Goal: Task Accomplishment & Management: Manage account settings

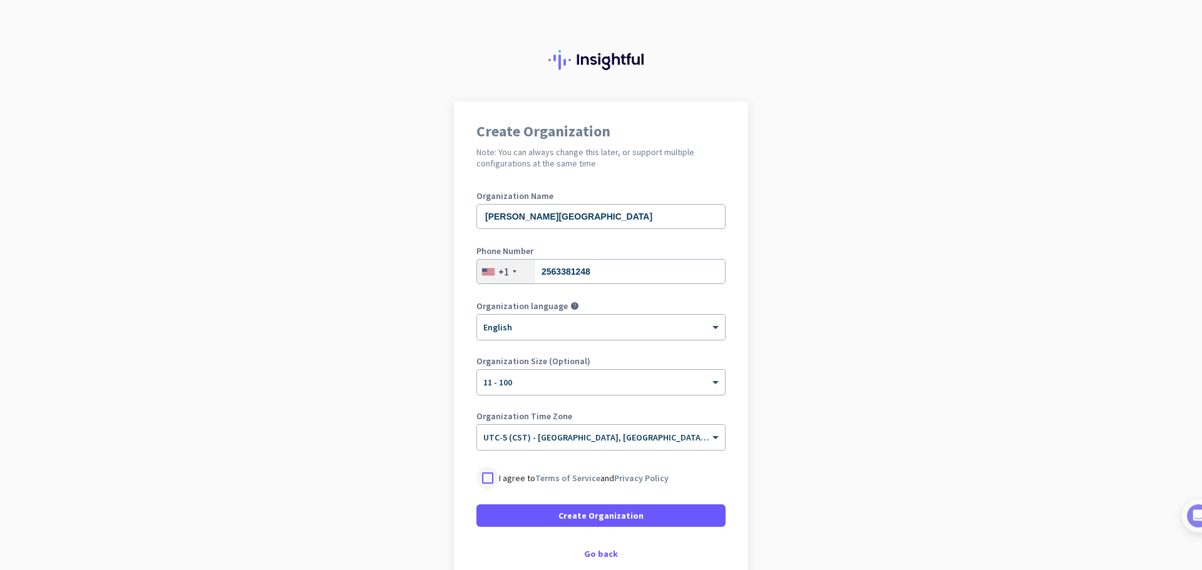
click at [485, 480] on div at bounding box center [487, 478] width 23 height 23
click at [499, 509] on span at bounding box center [600, 516] width 249 height 30
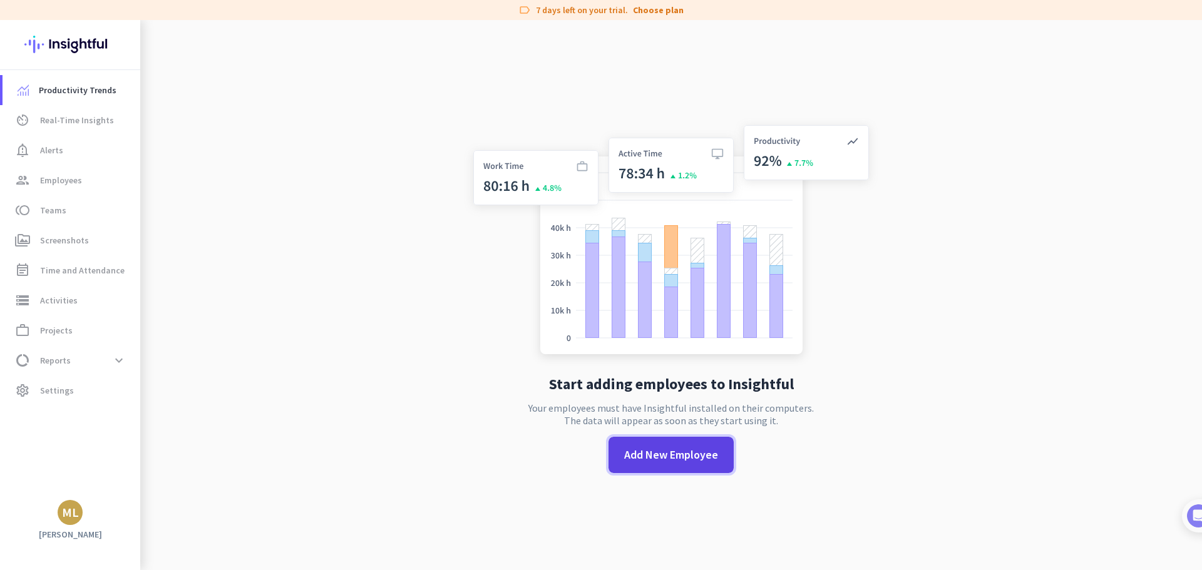
click at [637, 455] on span "Add New Employee" at bounding box center [671, 455] width 94 height 16
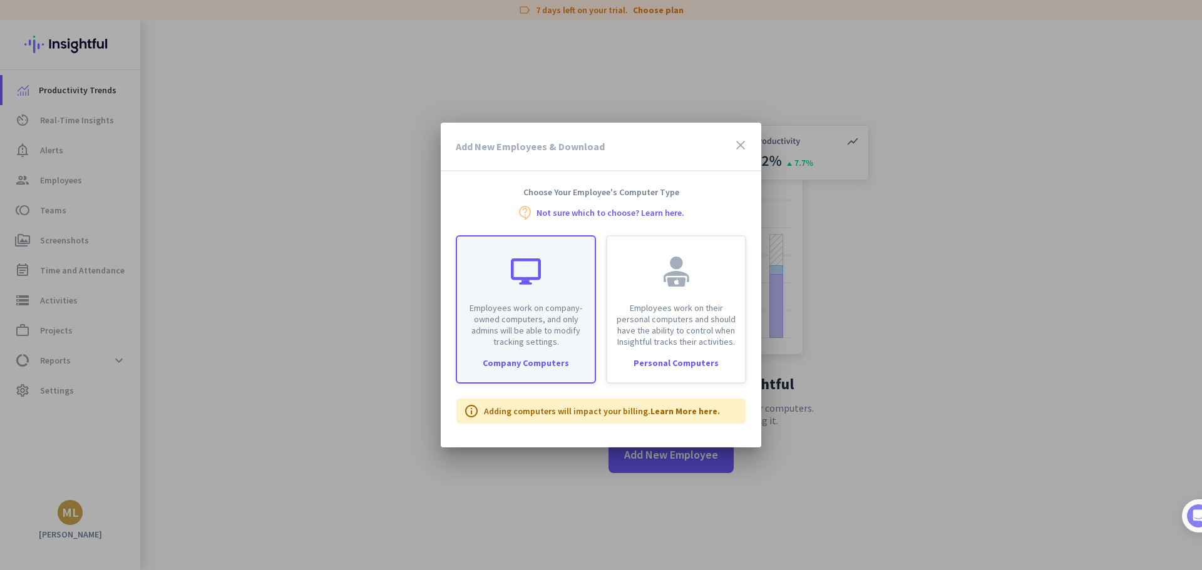
click at [546, 334] on p "Employees work on company-owned computers, and only admins will be able to modi…" at bounding box center [525, 324] width 123 height 45
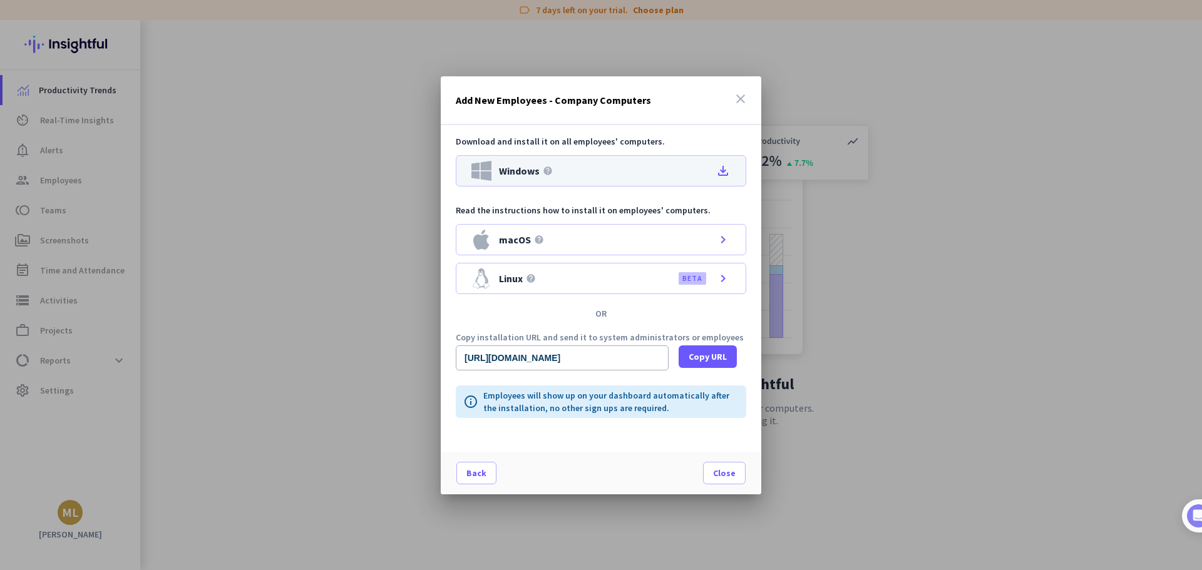
click at [727, 171] on icon "file_download" at bounding box center [722, 170] width 15 height 15
click at [741, 98] on icon "close" at bounding box center [740, 98] width 15 height 15
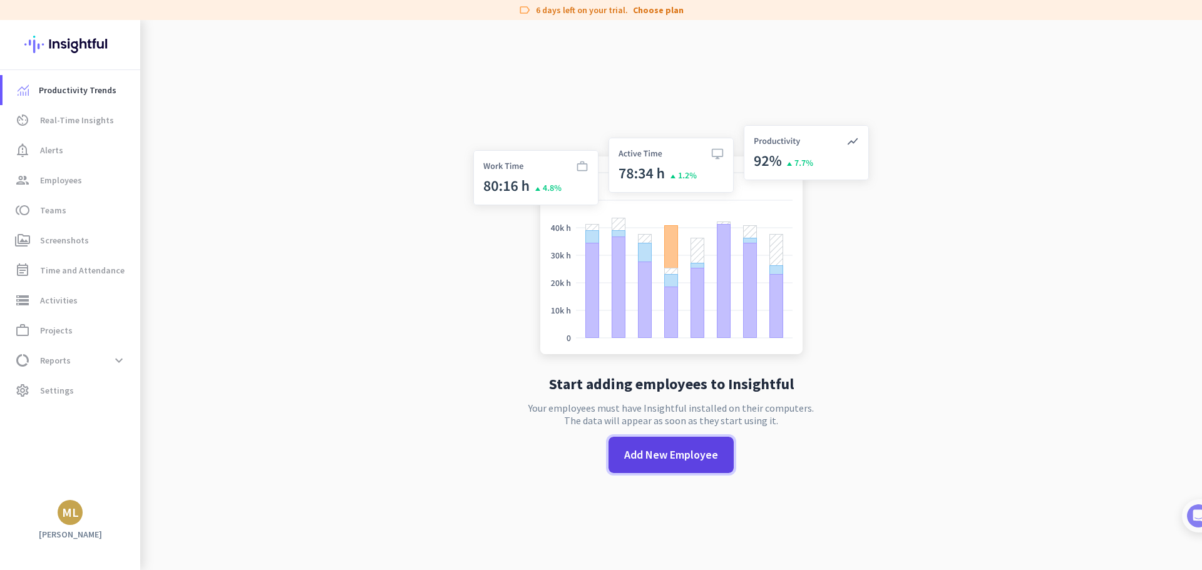
click at [675, 458] on span "Add New Employee" at bounding box center [671, 455] width 94 height 16
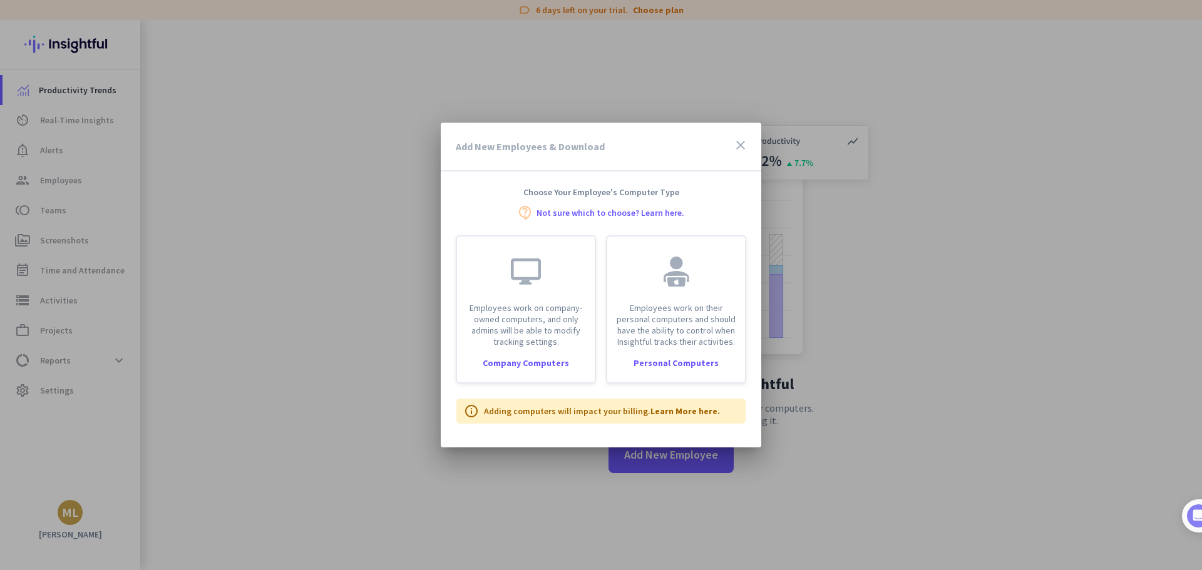
click at [738, 146] on icon "close" at bounding box center [740, 145] width 15 height 15
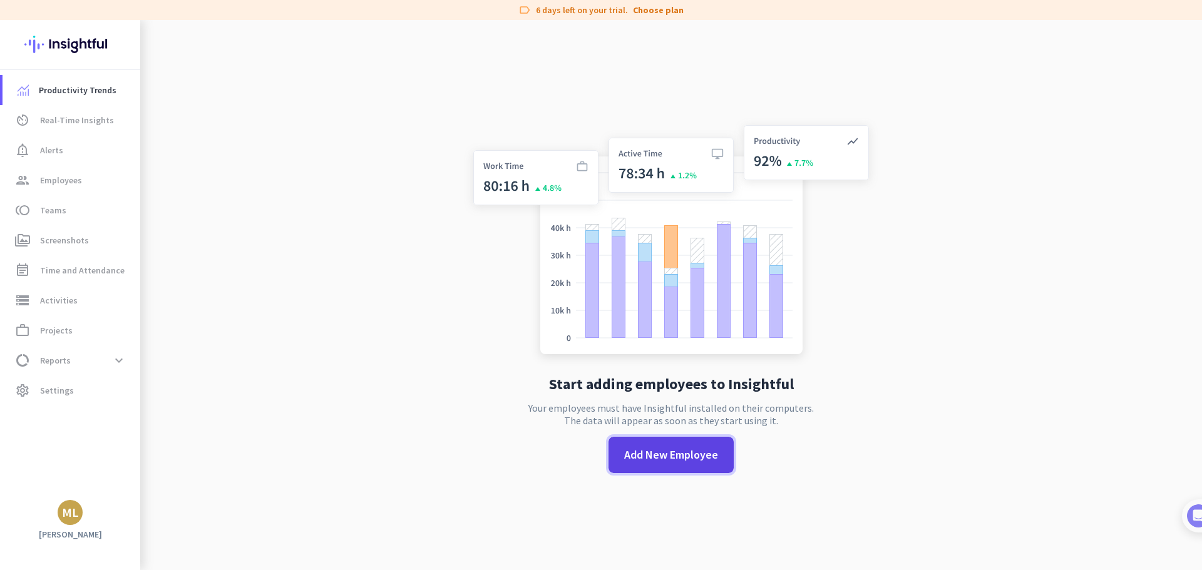
click at [672, 448] on button "Add New Employee" at bounding box center [670, 455] width 125 height 36
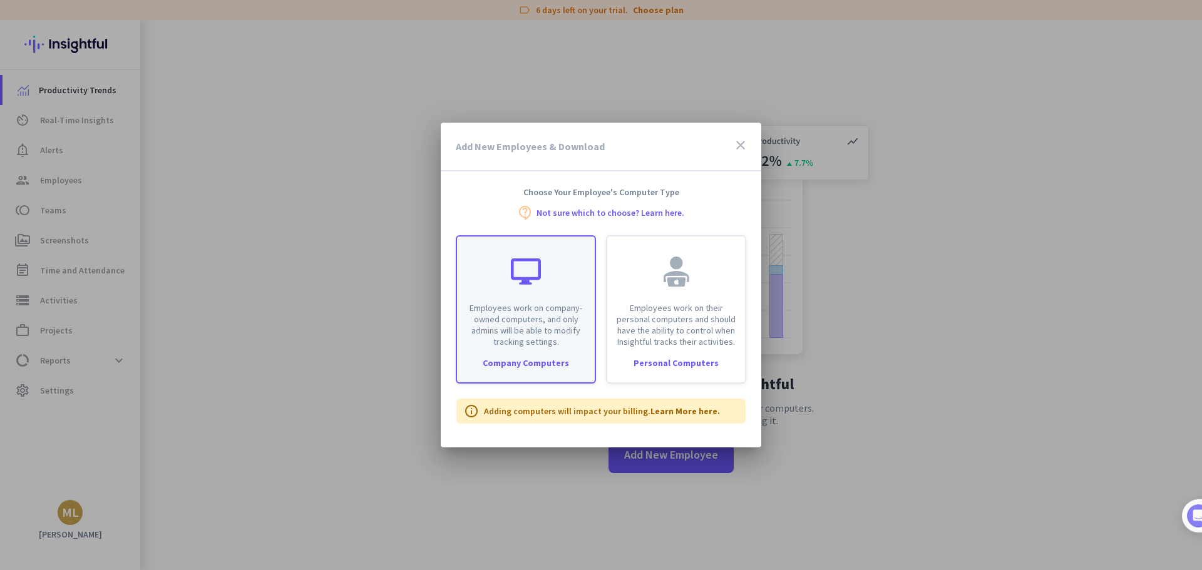
click at [520, 351] on div "Employees work on company-owned computers, and only admins will be able to modi…" at bounding box center [526, 309] width 140 height 148
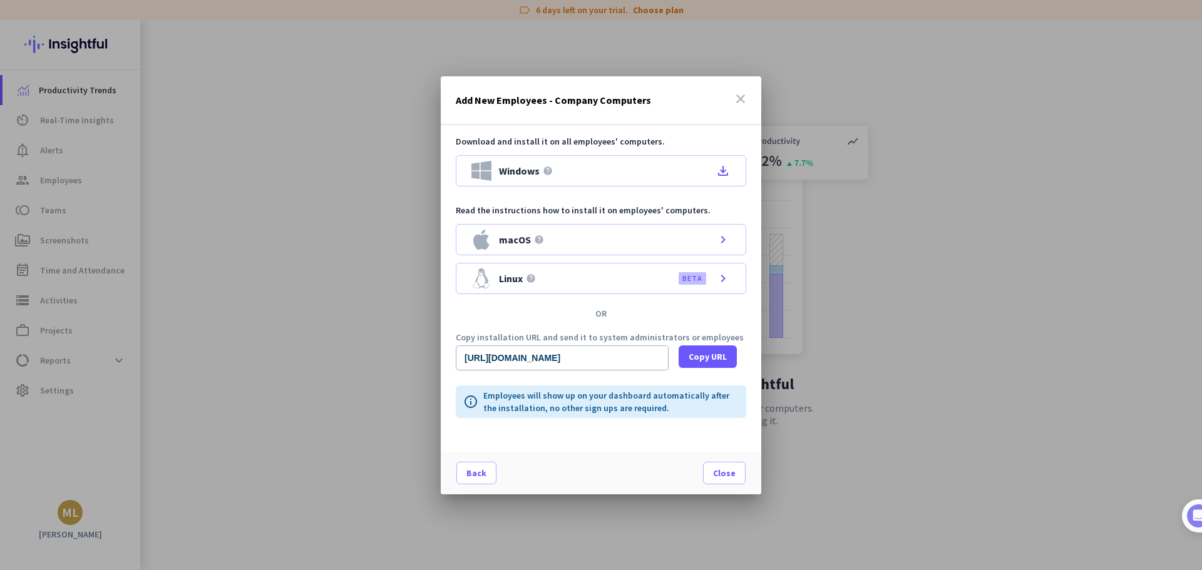
click at [738, 96] on icon "close" at bounding box center [740, 98] width 15 height 15
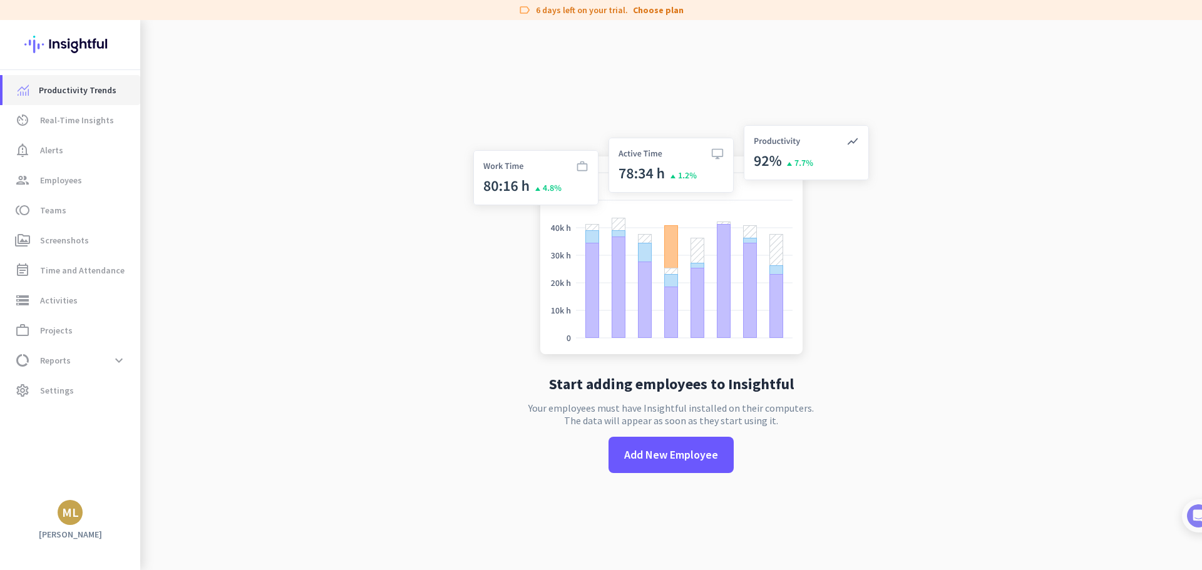
click at [48, 94] on span "Productivity Trends" at bounding box center [78, 90] width 78 height 15
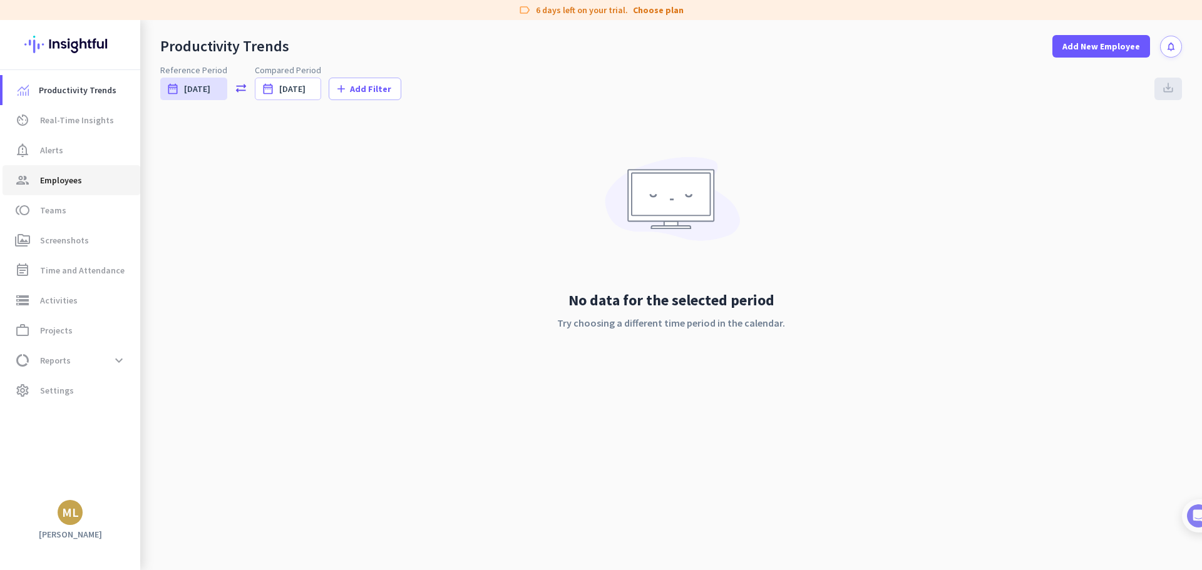
click at [51, 187] on span "Employees" at bounding box center [61, 180] width 42 height 15
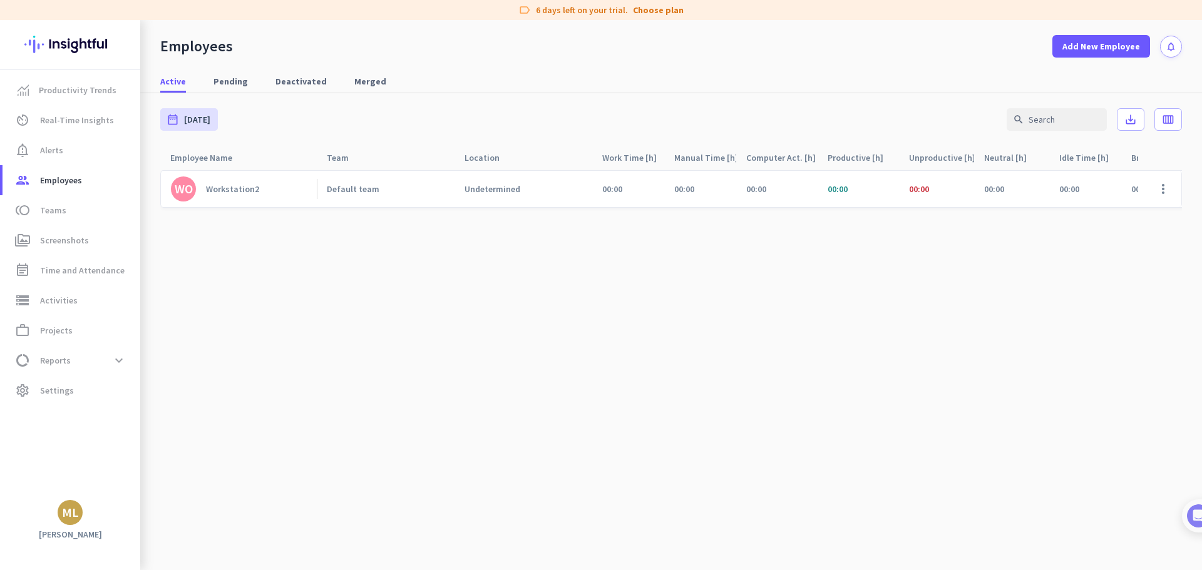
click at [251, 192] on div "Workstation2" at bounding box center [232, 188] width 53 height 11
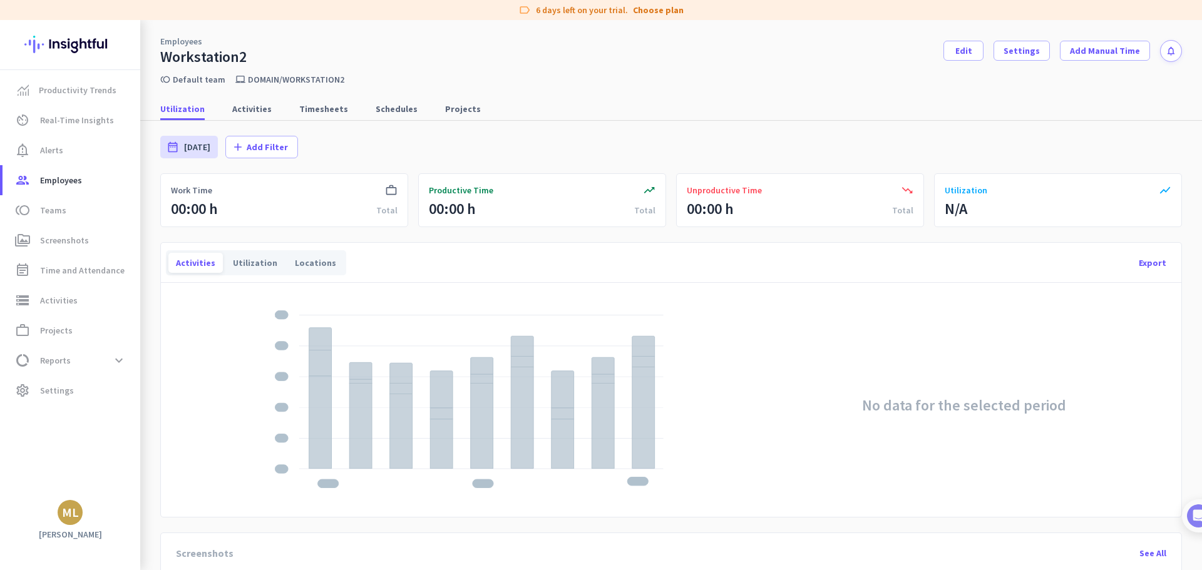
click at [225, 53] on div "Workstation2" at bounding box center [203, 57] width 86 height 19
click at [235, 58] on div "Workstation2" at bounding box center [203, 57] width 86 height 19
click at [1003, 51] on span "Settings" at bounding box center [1021, 50] width 36 height 13
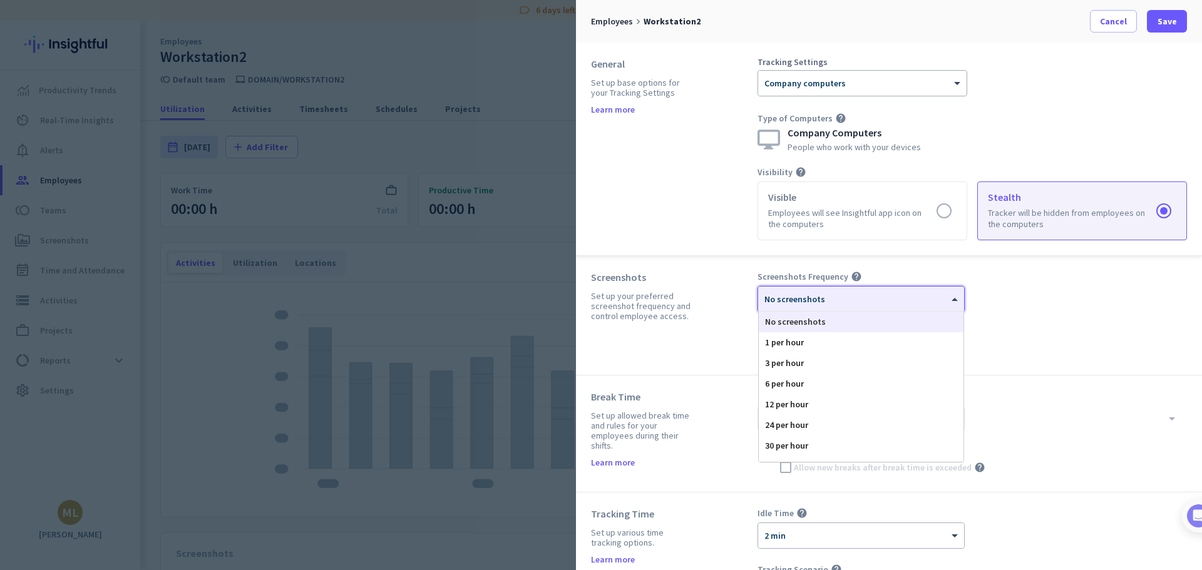
click at [857, 302] on div "× No screenshots" at bounding box center [853, 299] width 190 height 11
click at [806, 367] on div "30 per hour" at bounding box center [861, 369] width 205 height 21
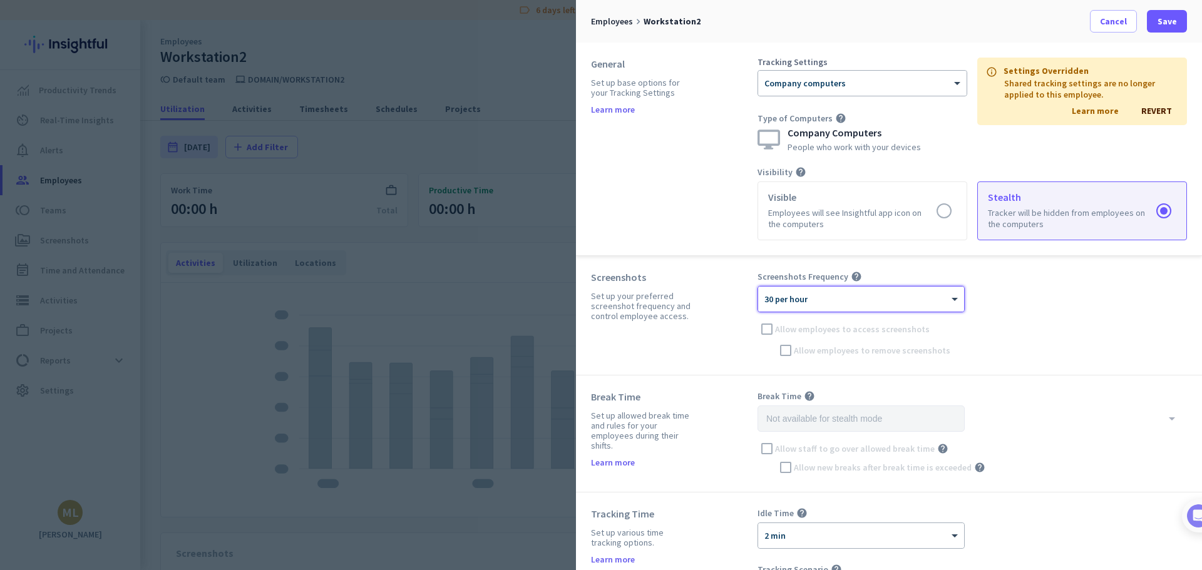
click at [1150, 69] on div "info Settings Overridden" at bounding box center [1079, 70] width 186 height 9
click at [1106, 50] on div "General Set up base options for your Tracking Settings Learn more Tracking Sett…" at bounding box center [889, 149] width 626 height 213
click at [1029, 71] on p "Settings Overridden" at bounding box center [1045, 70] width 85 height 9
click at [986, 73] on icon "info" at bounding box center [991, 70] width 10 height 9
click at [906, 69] on div "Tracking Settings × Company computers" at bounding box center [862, 83] width 210 height 50
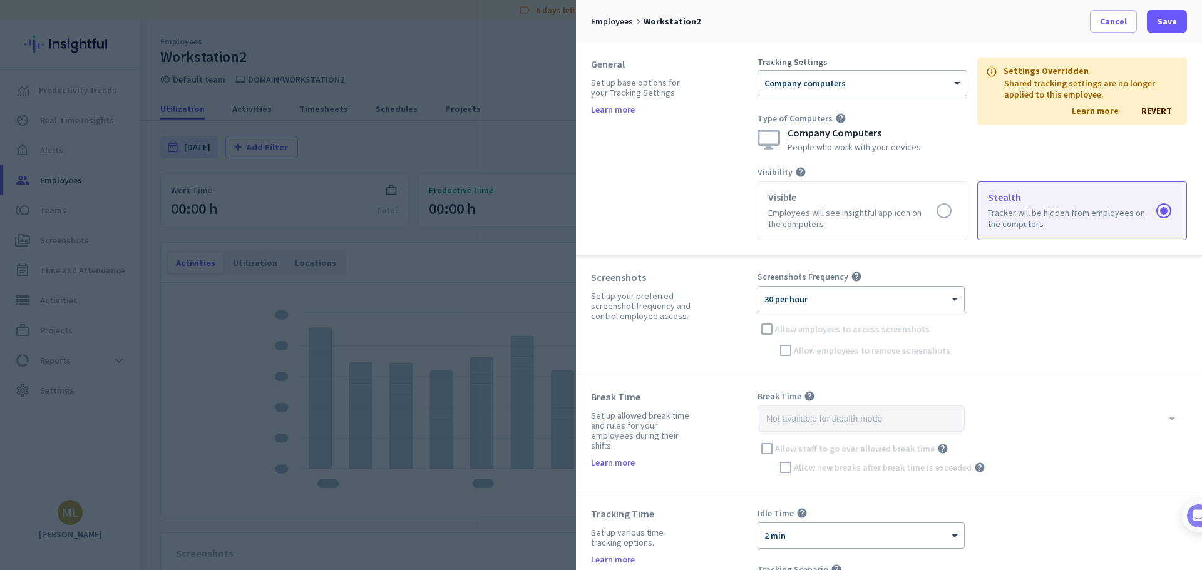
click at [787, 303] on span "30 per hour" at bounding box center [785, 299] width 43 height 11
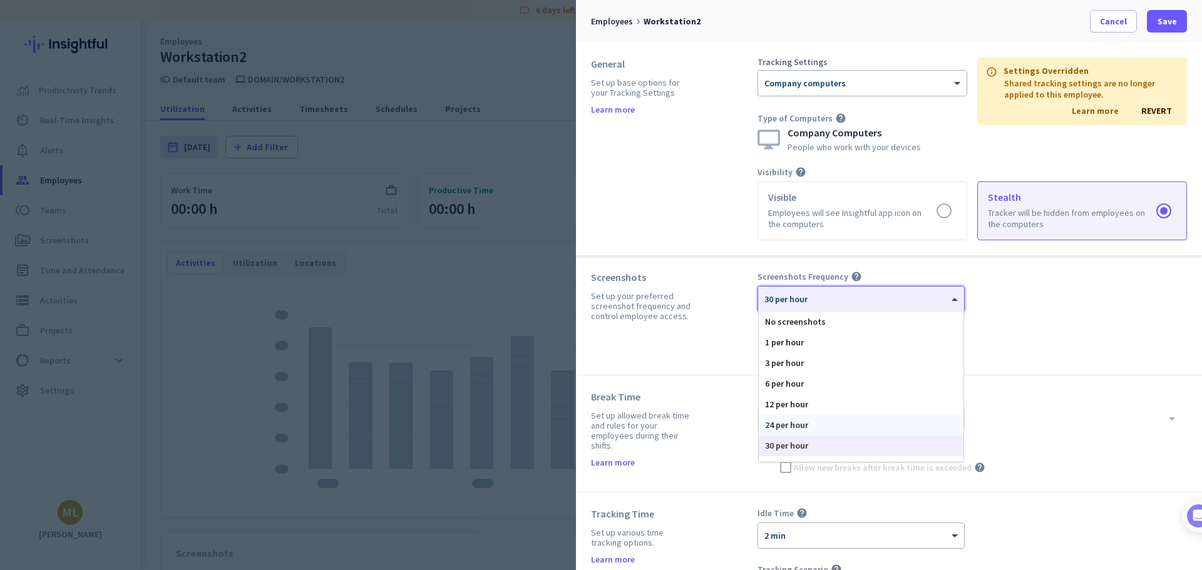
click at [778, 424] on div "24 per hour" at bounding box center [861, 425] width 205 height 21
click at [791, 300] on span "24 per hour" at bounding box center [785, 299] width 43 height 11
click at [779, 442] on div "30 per hour" at bounding box center [861, 446] width 205 height 21
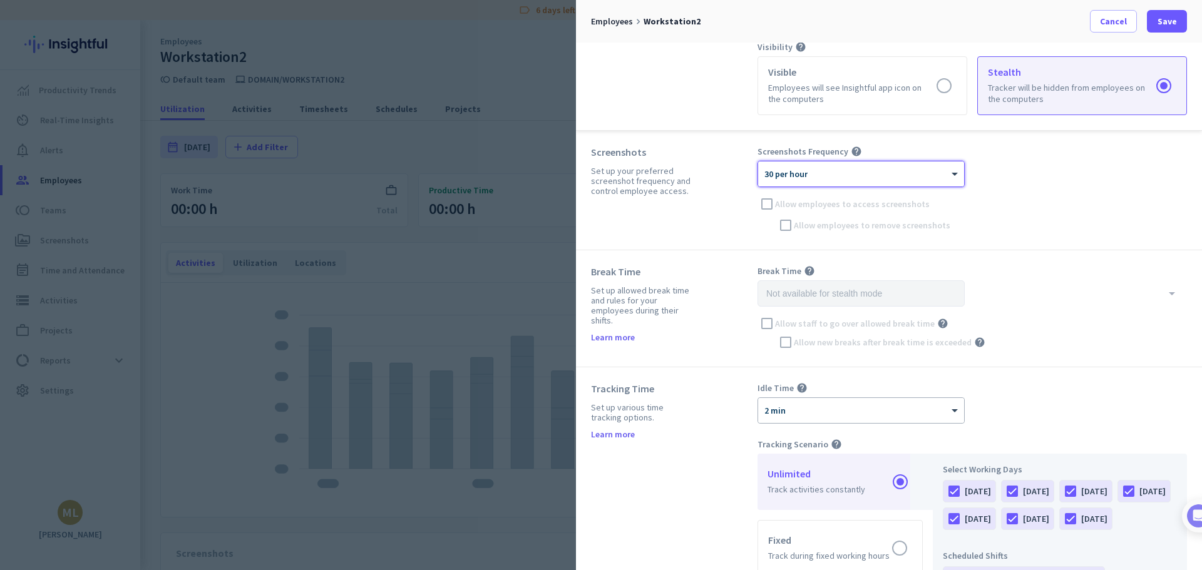
scroll to position [188, 0]
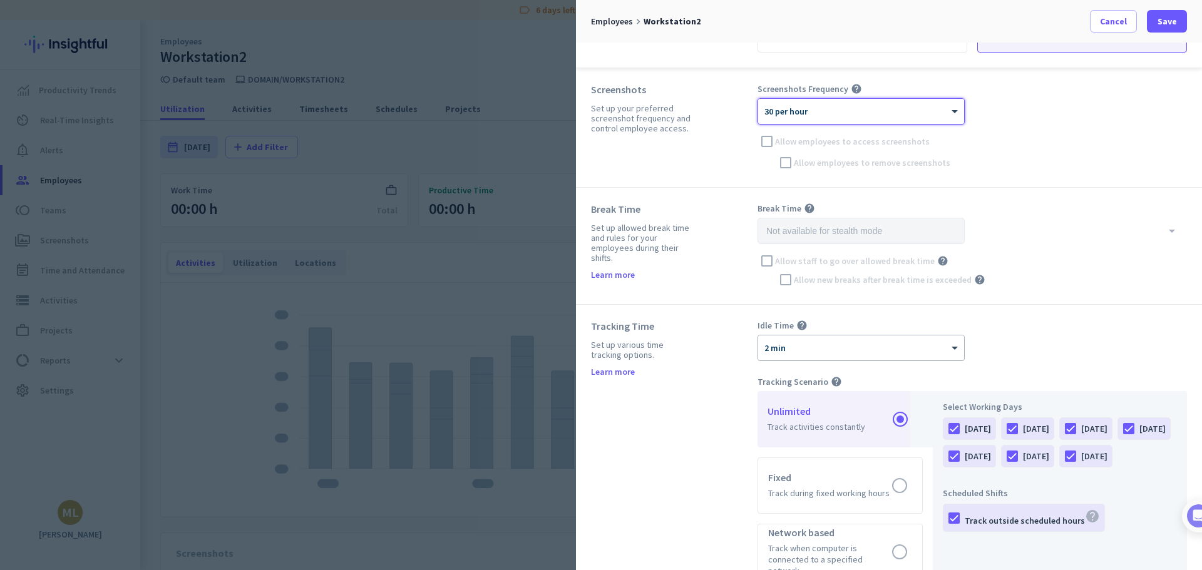
click at [852, 350] on div "× 2 min" at bounding box center [853, 348] width 190 height 11
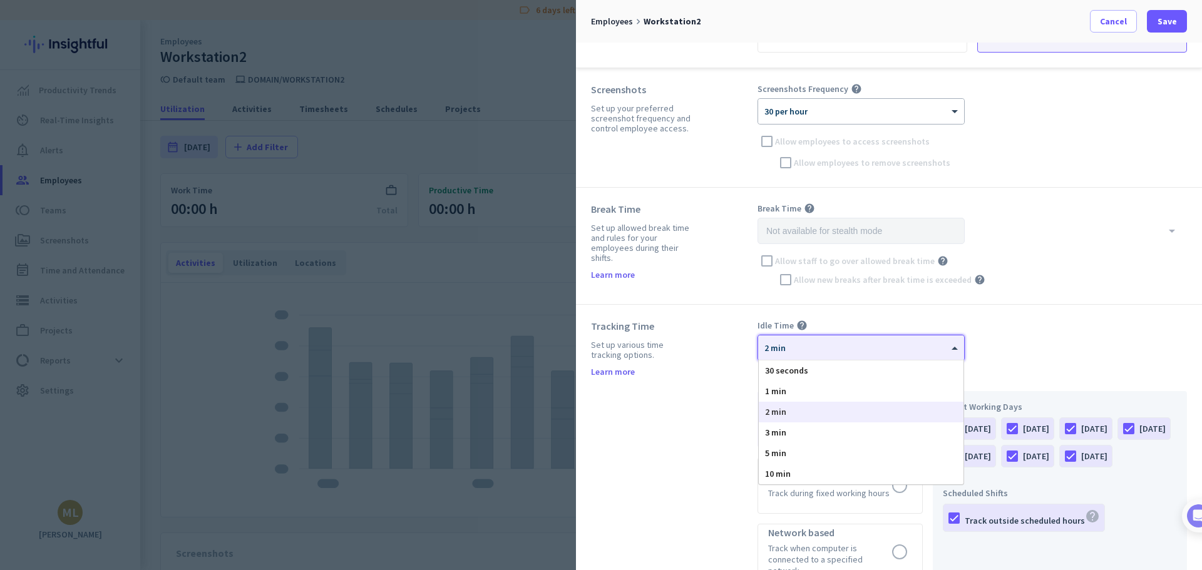
click at [817, 416] on div "2 min" at bounding box center [861, 412] width 205 height 21
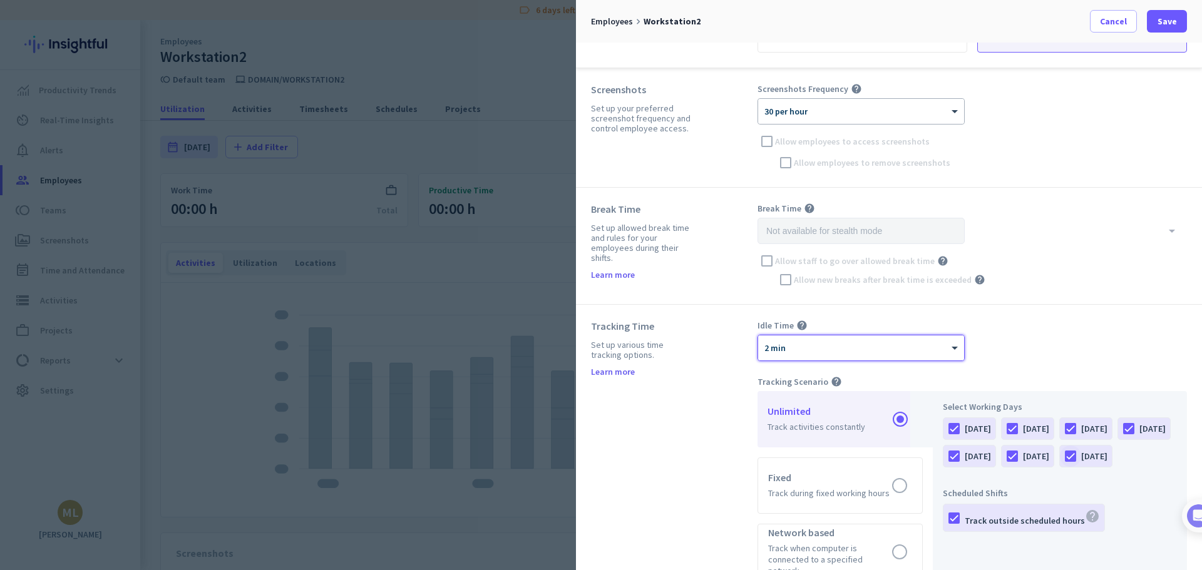
click at [1060, 467] on div at bounding box center [1070, 456] width 21 height 21
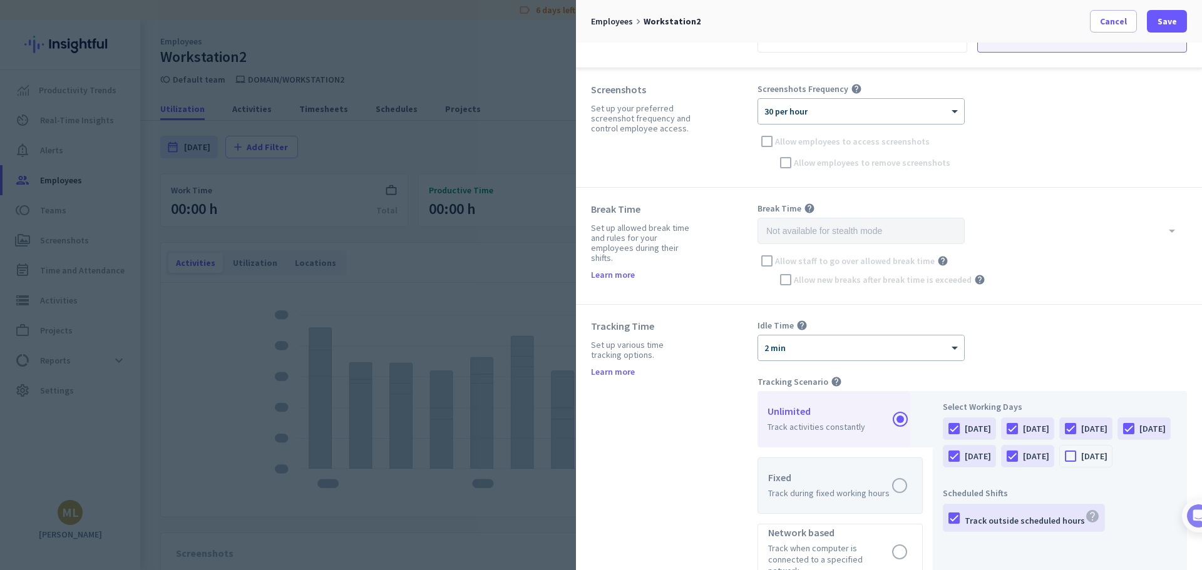
click at [879, 477] on label at bounding box center [840, 485] width 164 height 55
click at [0, 0] on input "radio" at bounding box center [0, 0] width 0 height 0
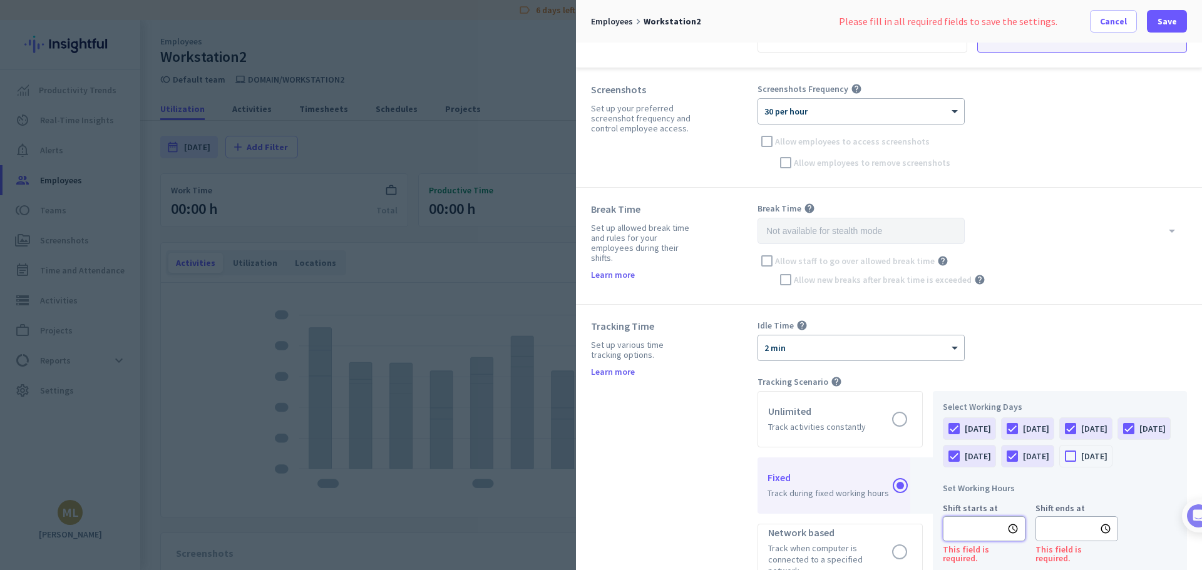
click at [976, 541] on input "text" at bounding box center [984, 528] width 83 height 25
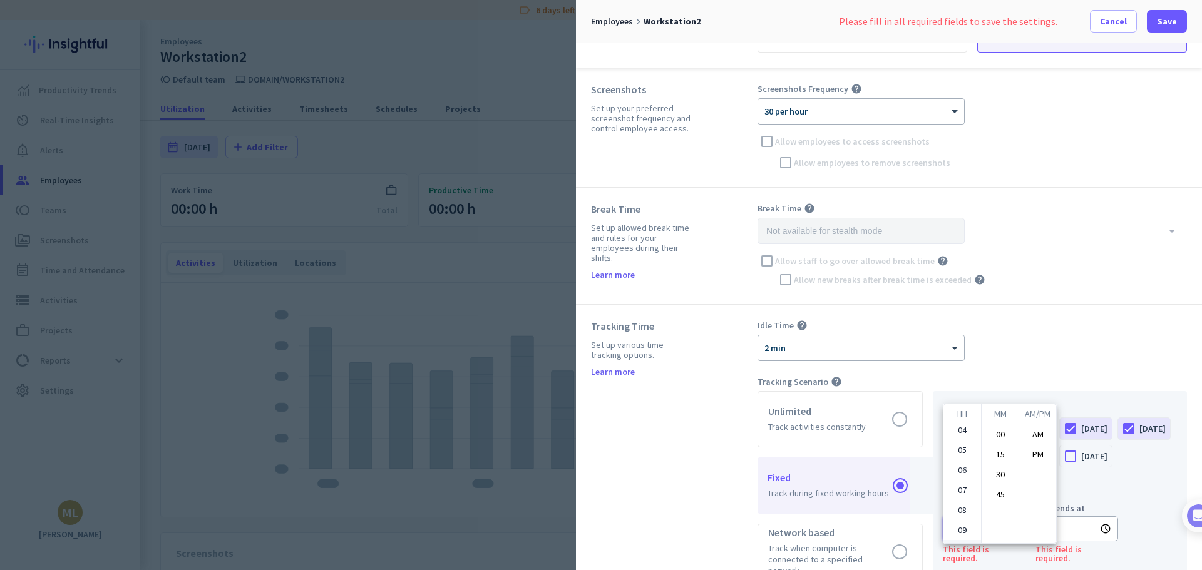
scroll to position [121, 0]
click at [960, 453] on li "08" at bounding box center [962, 453] width 38 height 20
type input "08:00 AM"
click at [1102, 519] on div at bounding box center [601, 285] width 1202 height 570
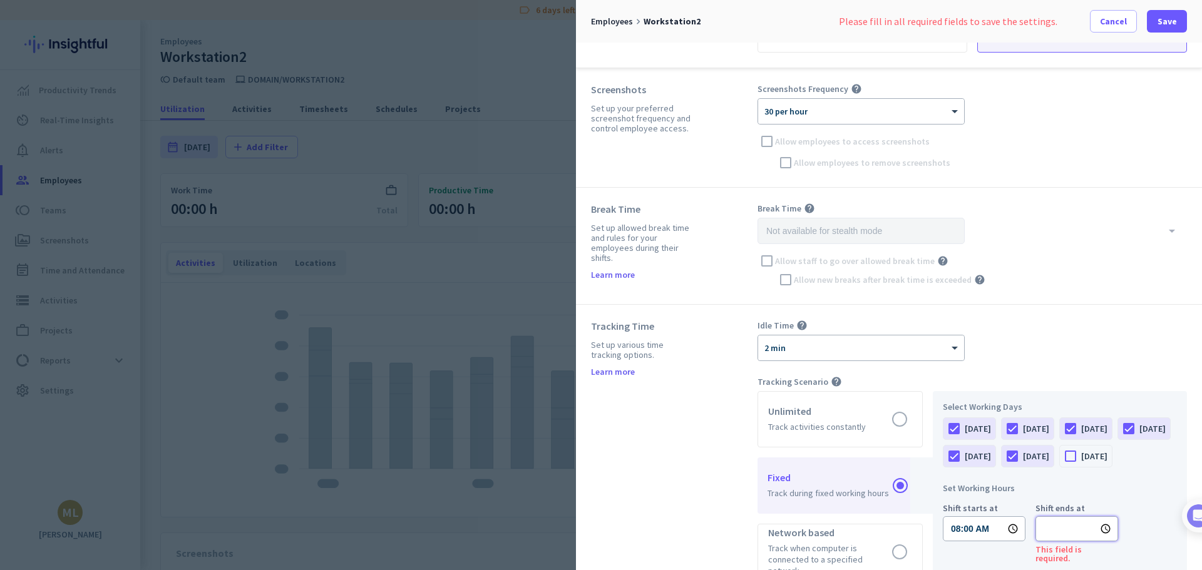
click at [1070, 541] on input "text" at bounding box center [1076, 528] width 83 height 25
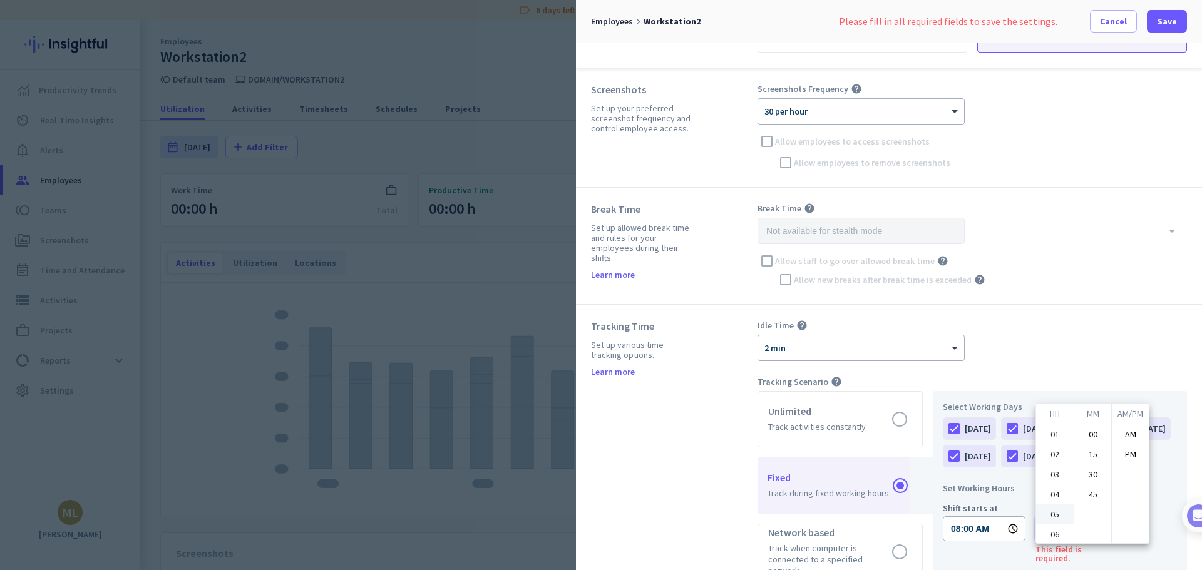
click at [1046, 514] on ul "01 02 03 04 05 06 07 08 09 10 11 12" at bounding box center [1055, 483] width 38 height 119
click at [1124, 448] on li "PM" at bounding box center [1130, 454] width 37 height 20
type input "12:00 PM"
click at [1102, 369] on div at bounding box center [601, 285] width 1202 height 570
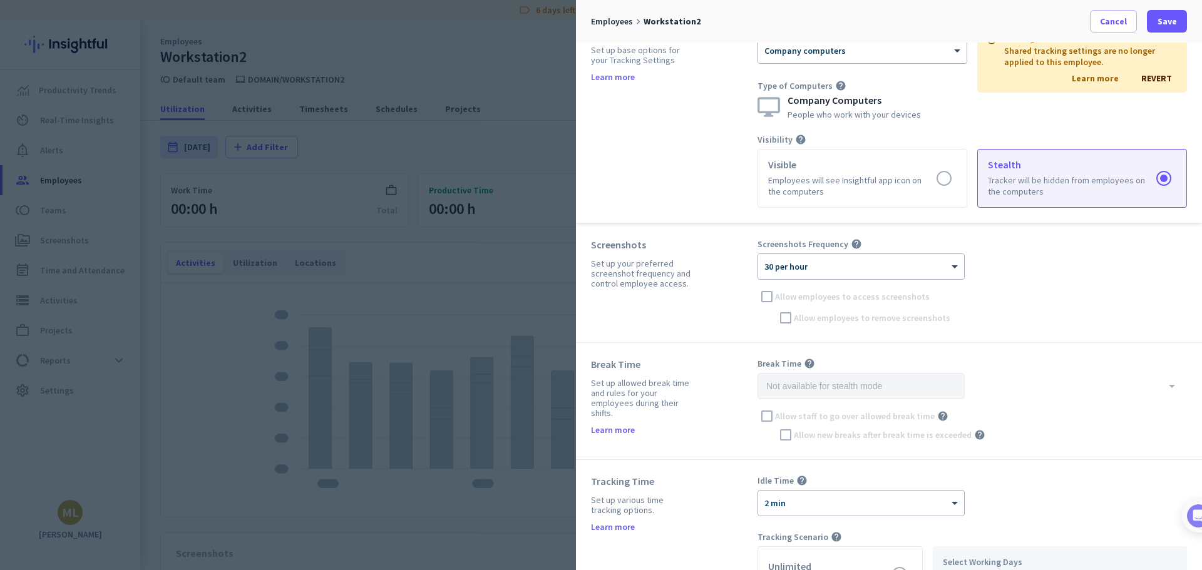
scroll to position [0, 0]
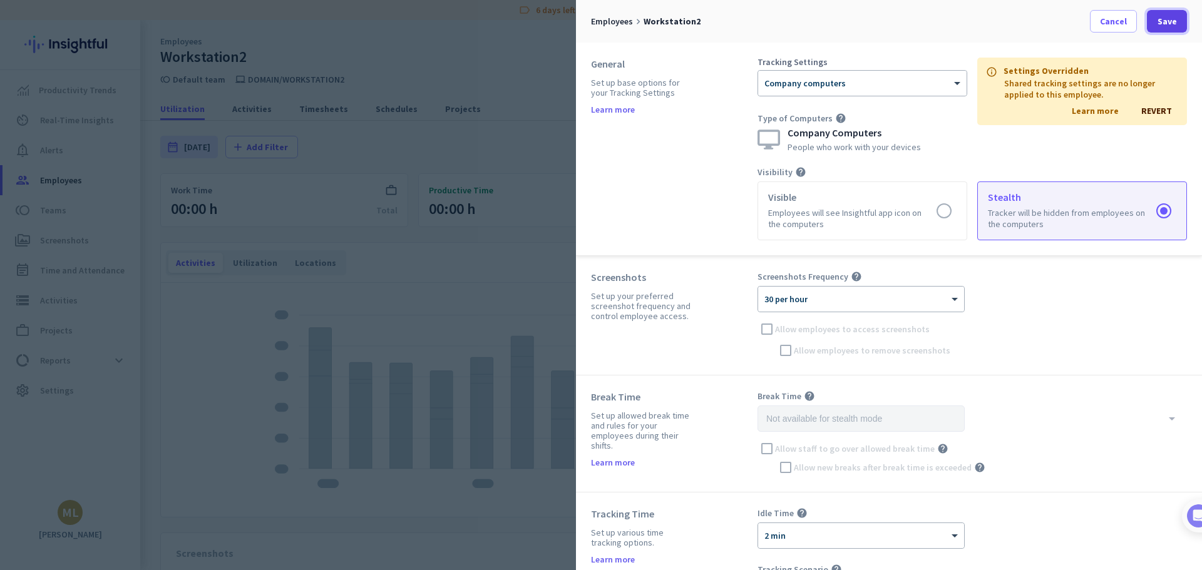
click at [1156, 13] on span at bounding box center [1167, 21] width 40 height 30
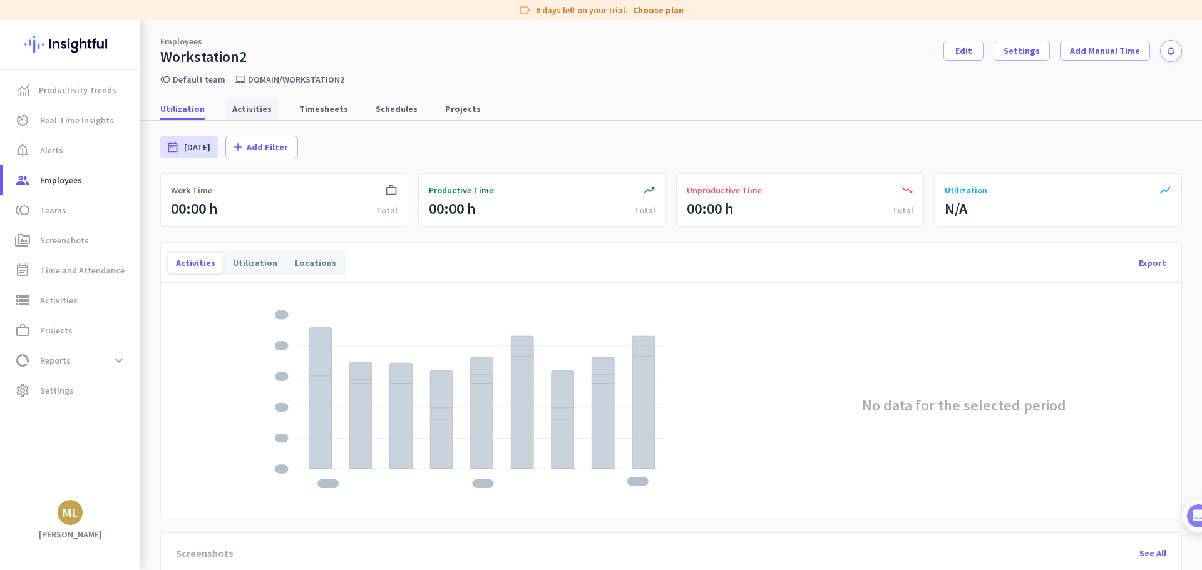
click at [232, 108] on span "Activities" at bounding box center [251, 109] width 39 height 13
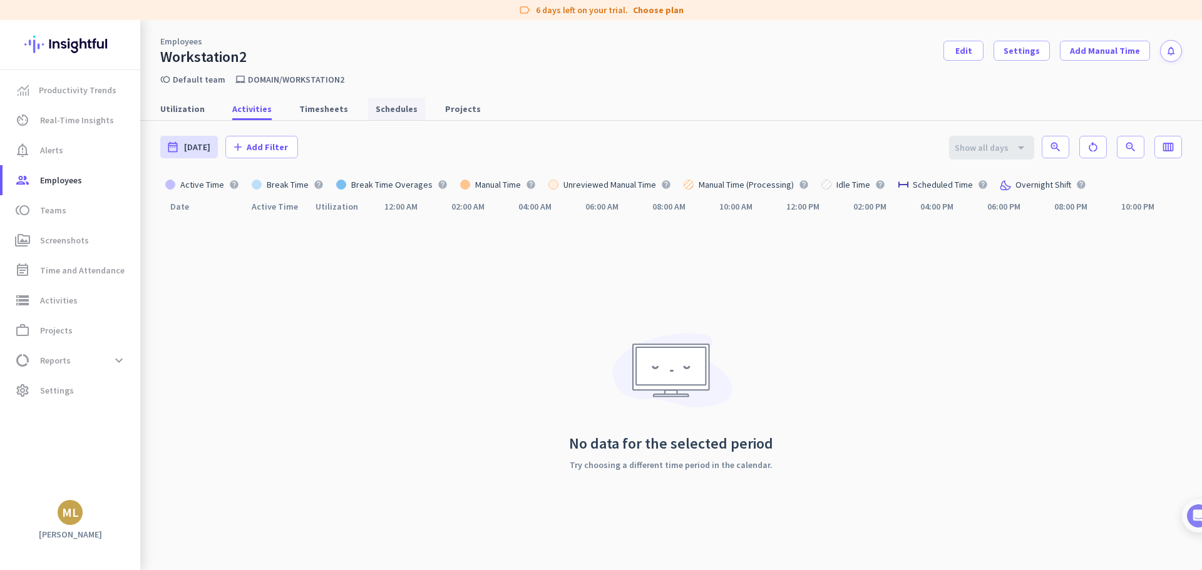
click at [379, 110] on span "Schedules" at bounding box center [397, 109] width 42 height 13
type input "[DATE] - [DATE]"
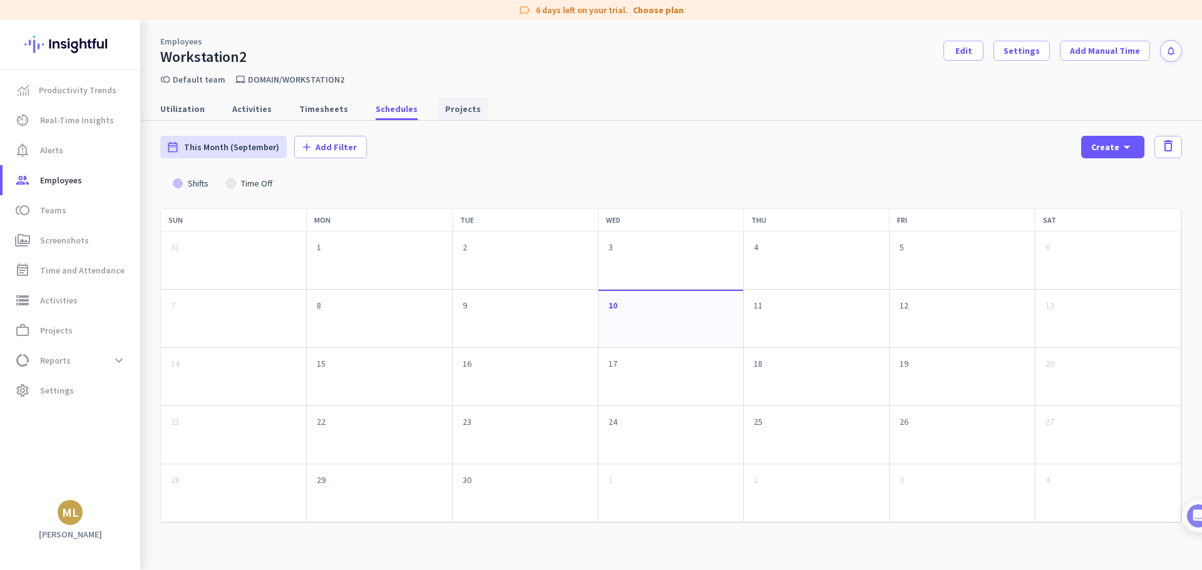
click at [445, 109] on span "Projects" at bounding box center [463, 109] width 36 height 13
type input "[DATE] - [DATE]"
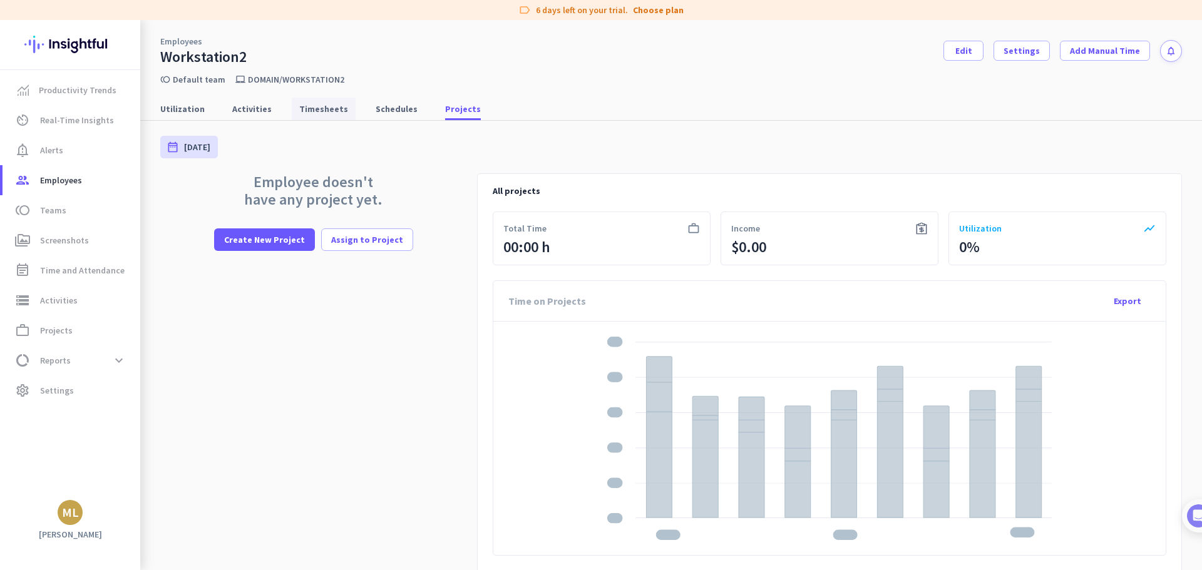
click at [299, 108] on span "Timesheets" at bounding box center [323, 109] width 49 height 13
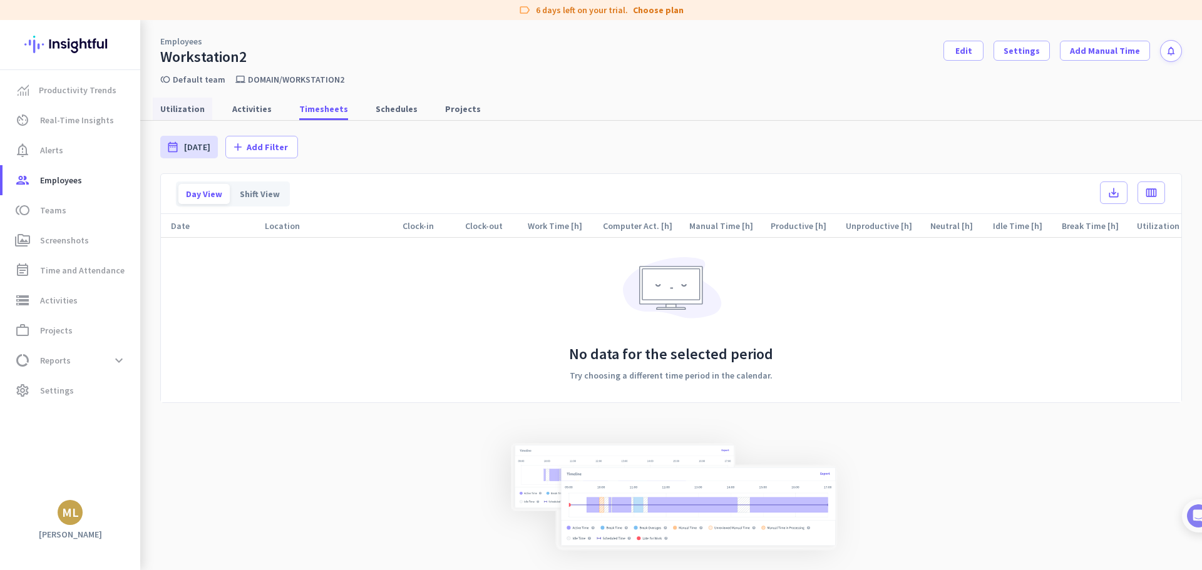
click at [169, 101] on span "Utilization" at bounding box center [182, 109] width 44 height 23
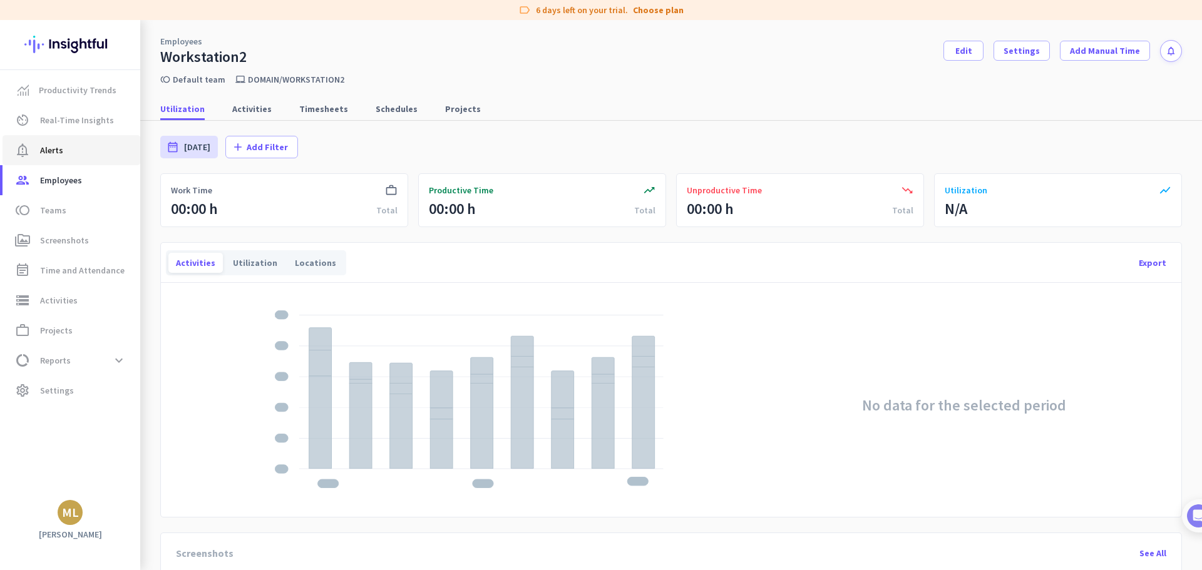
click at [55, 154] on span "Alerts" at bounding box center [51, 150] width 23 height 15
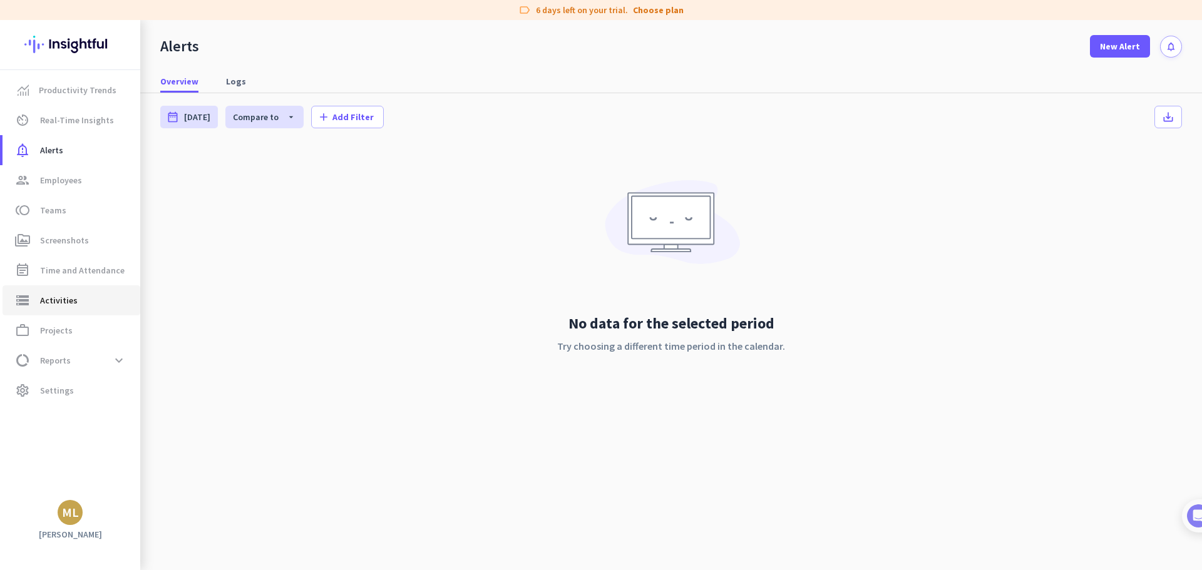
click at [56, 304] on span "Activities" at bounding box center [59, 300] width 38 height 15
type input "[DATE]"
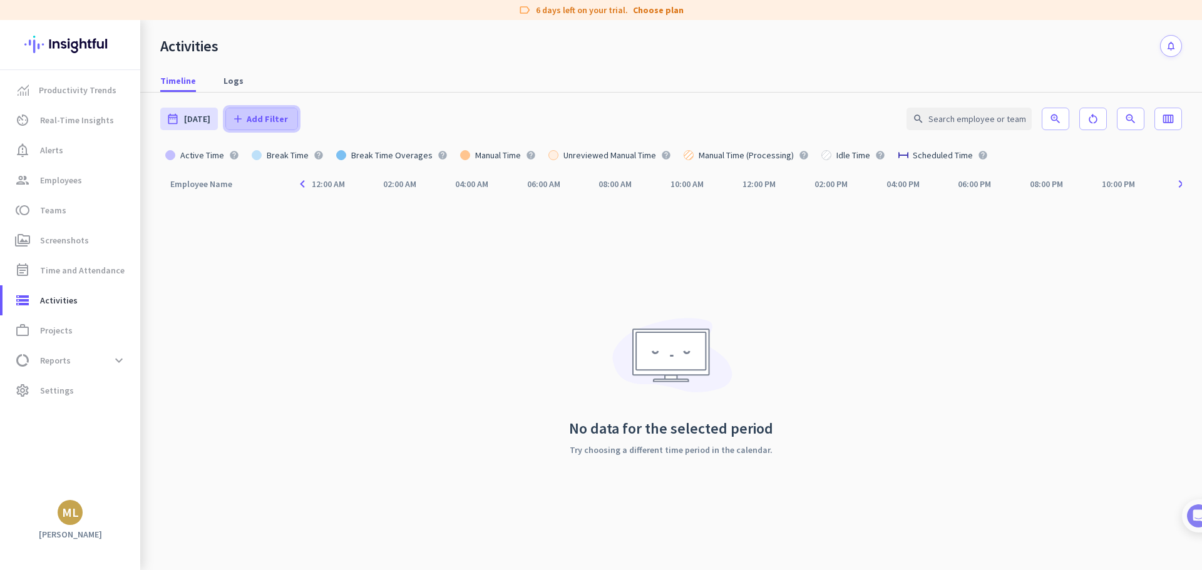
click at [247, 113] on span "Add Filter" at bounding box center [267, 119] width 41 height 13
click at [243, 113] on div at bounding box center [601, 285] width 1202 height 570
click at [80, 180] on span "Employees" at bounding box center [61, 180] width 42 height 15
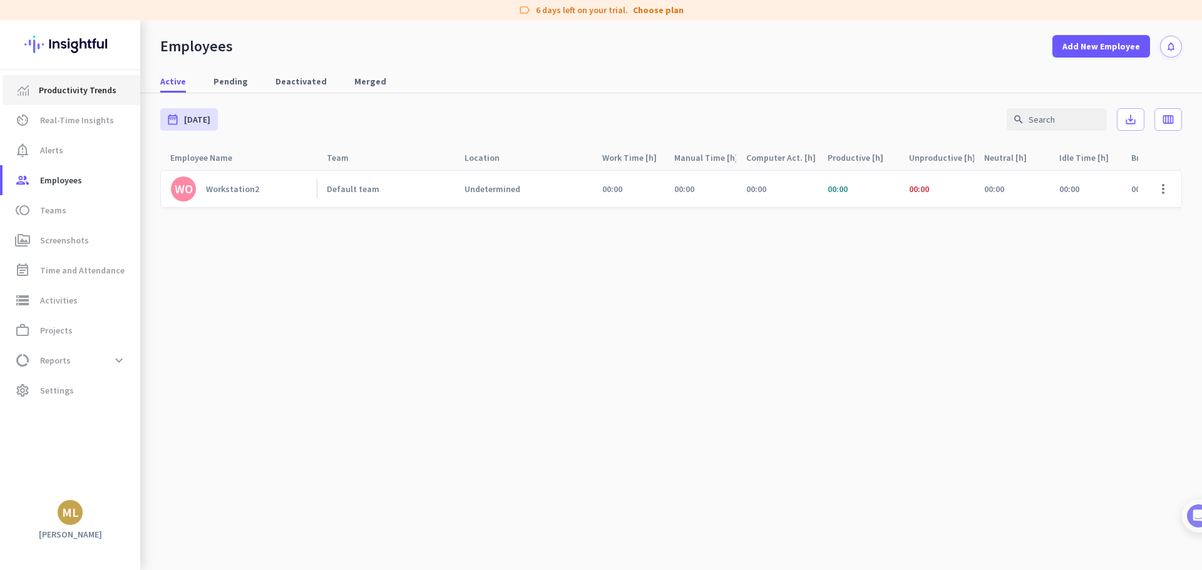
click at [79, 101] on link "Productivity Trends" at bounding box center [72, 90] width 138 height 30
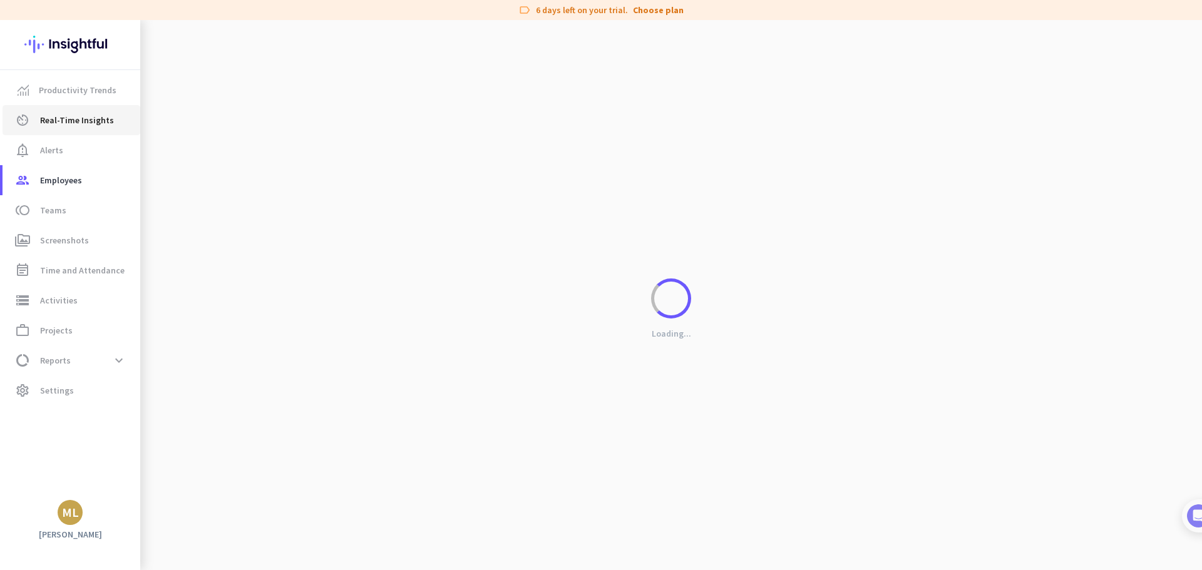
click at [79, 122] on span "Real-Time Insights" at bounding box center [77, 120] width 74 height 15
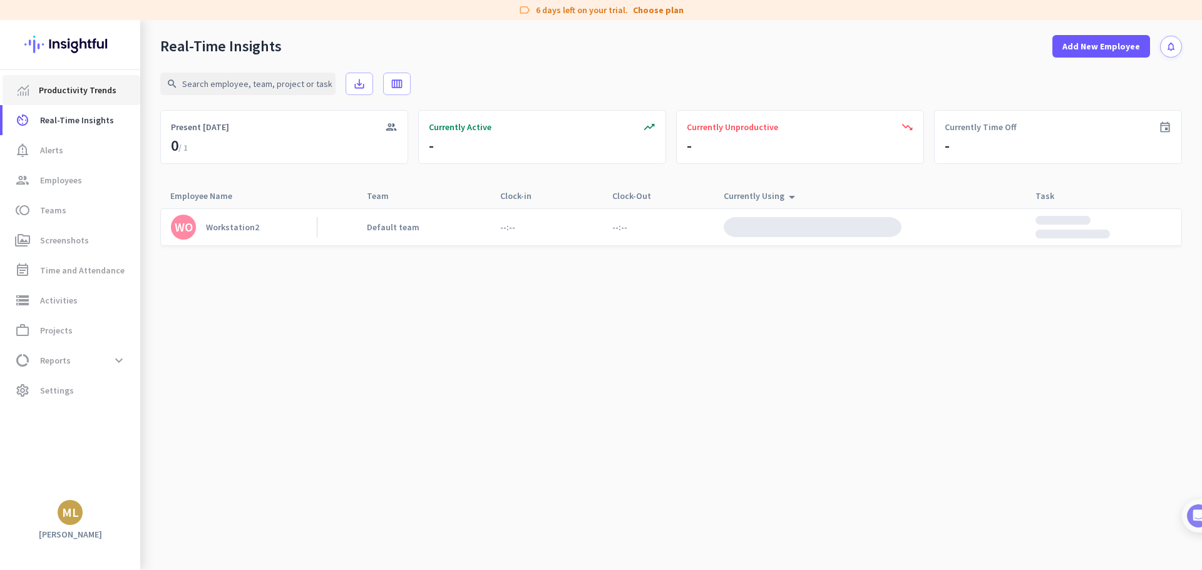
click at [82, 95] on span "Productivity Trends" at bounding box center [78, 90] width 78 height 15
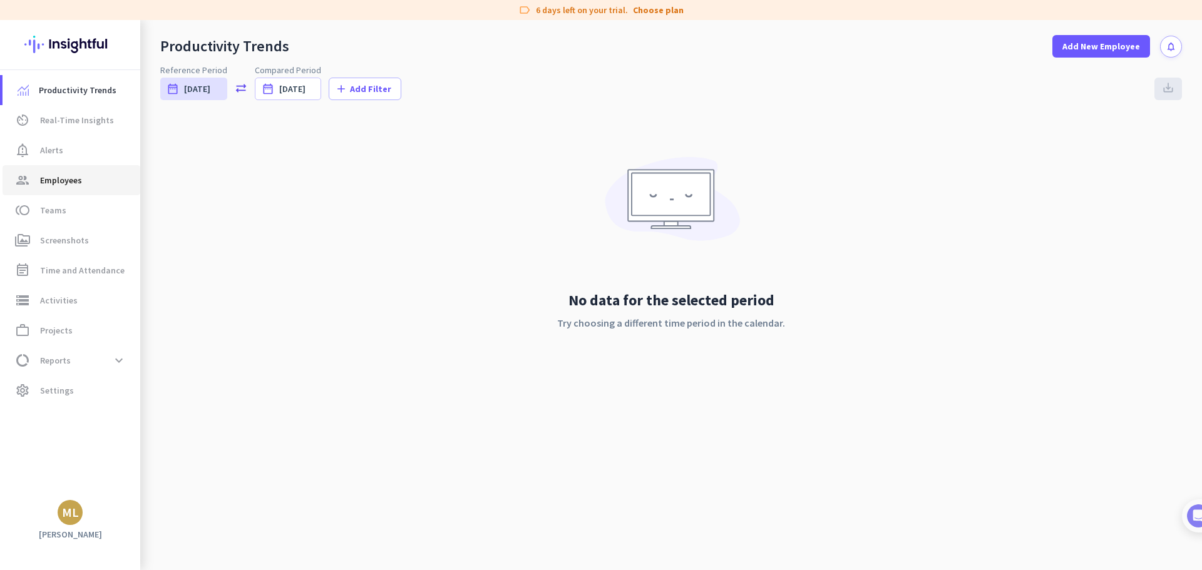
click at [85, 181] on span "group Employees" at bounding box center [72, 180] width 118 height 15
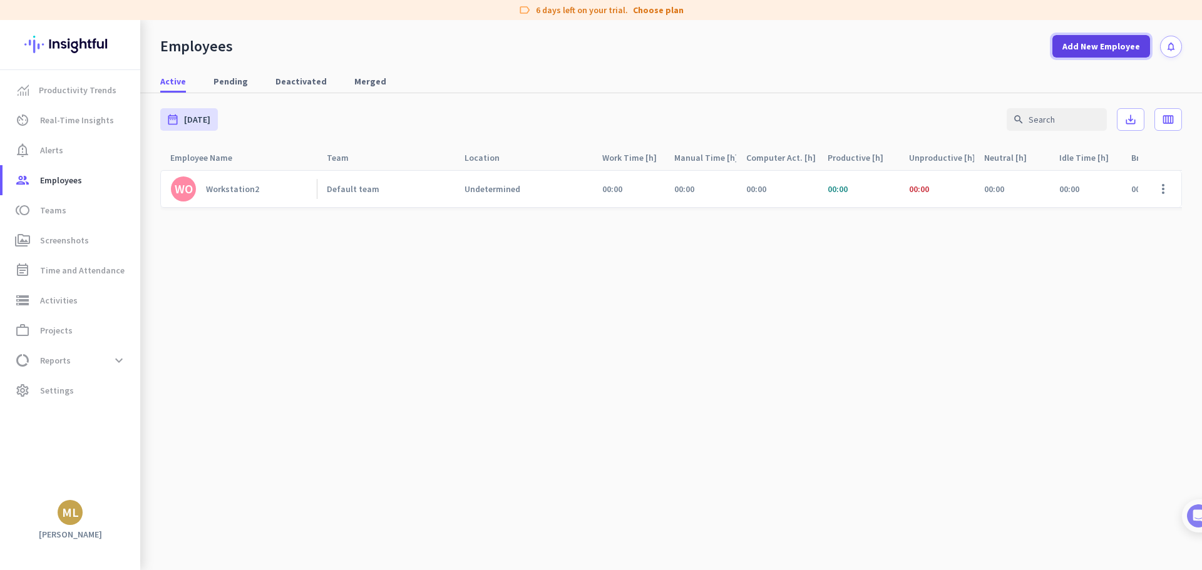
click at [1105, 41] on span "Add New Employee" at bounding box center [1101, 46] width 78 height 13
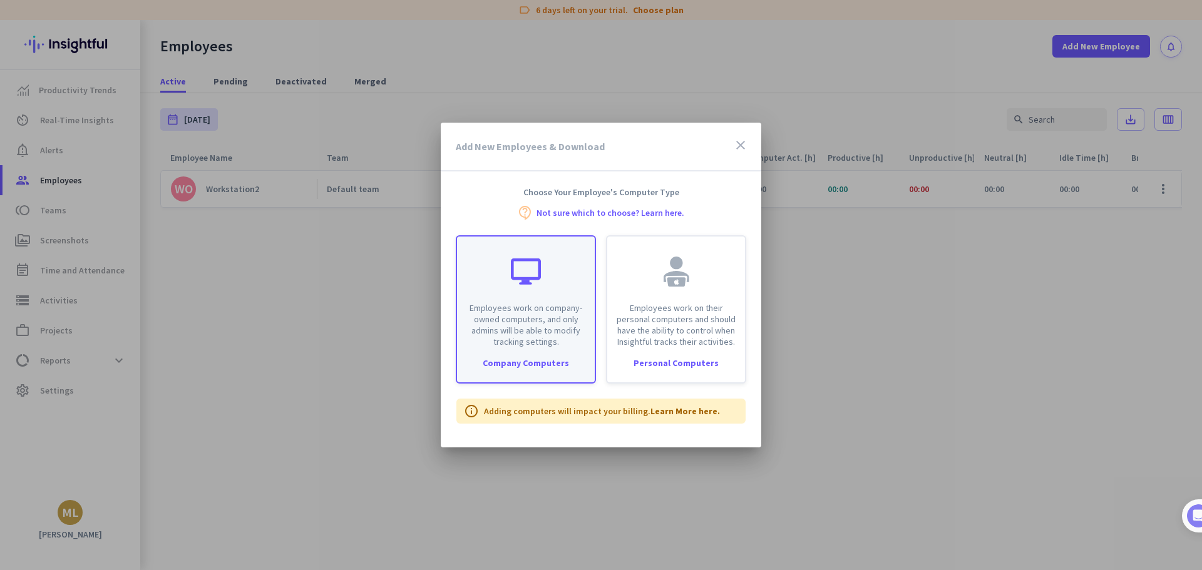
click at [540, 277] on div at bounding box center [526, 272] width 30 height 30
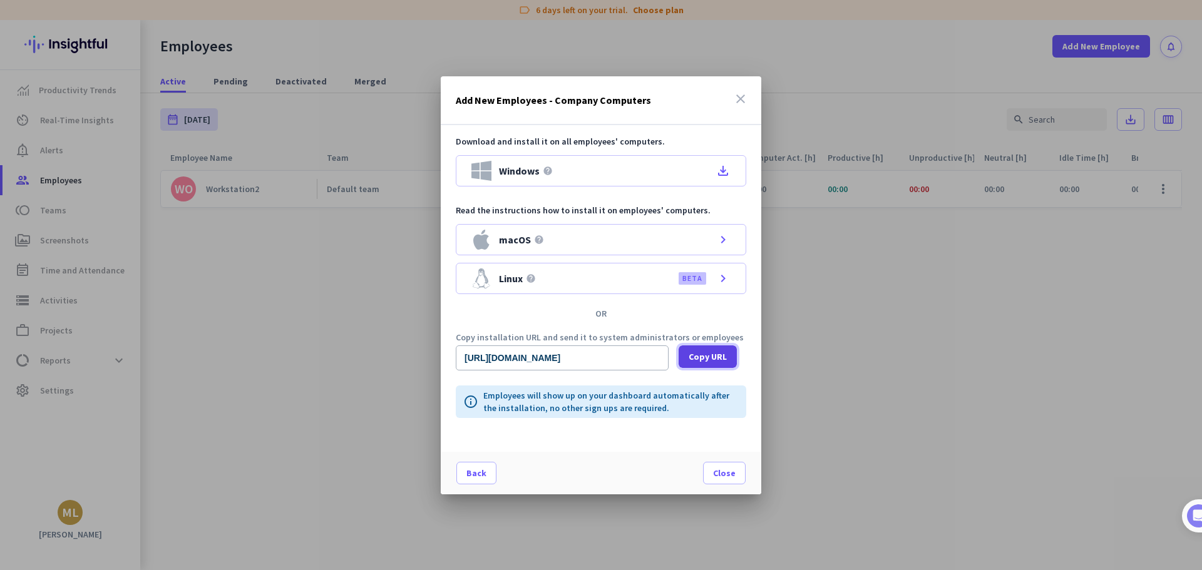
click at [717, 361] on span "Copy URL" at bounding box center [707, 357] width 38 height 13
click at [724, 478] on span "Close" at bounding box center [724, 473] width 23 height 13
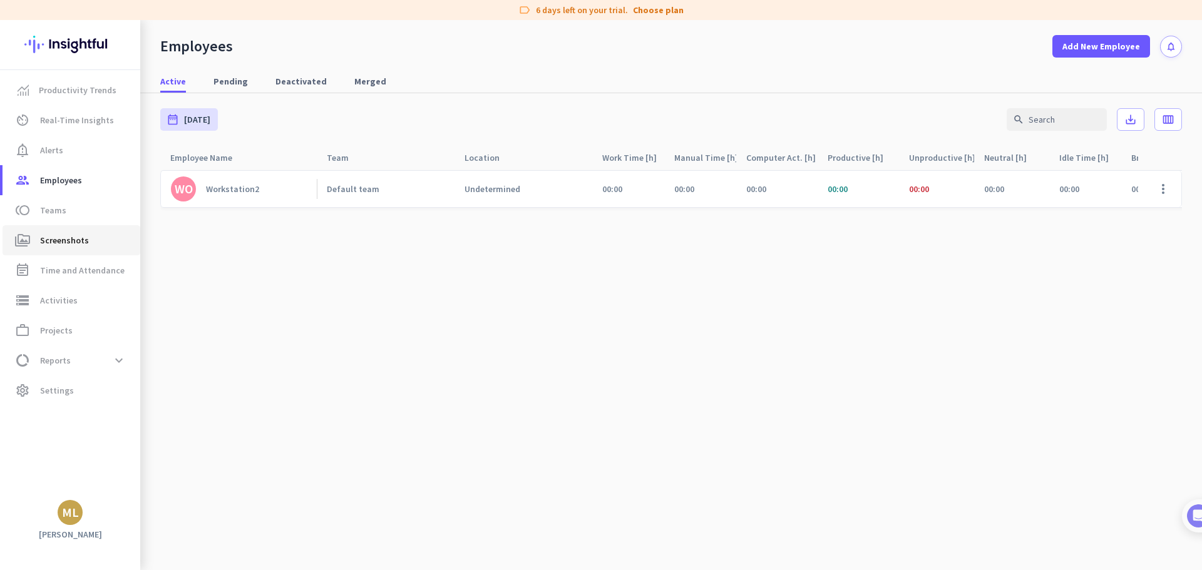
click at [34, 233] on span "perm_media Screenshots" at bounding box center [72, 240] width 118 height 15
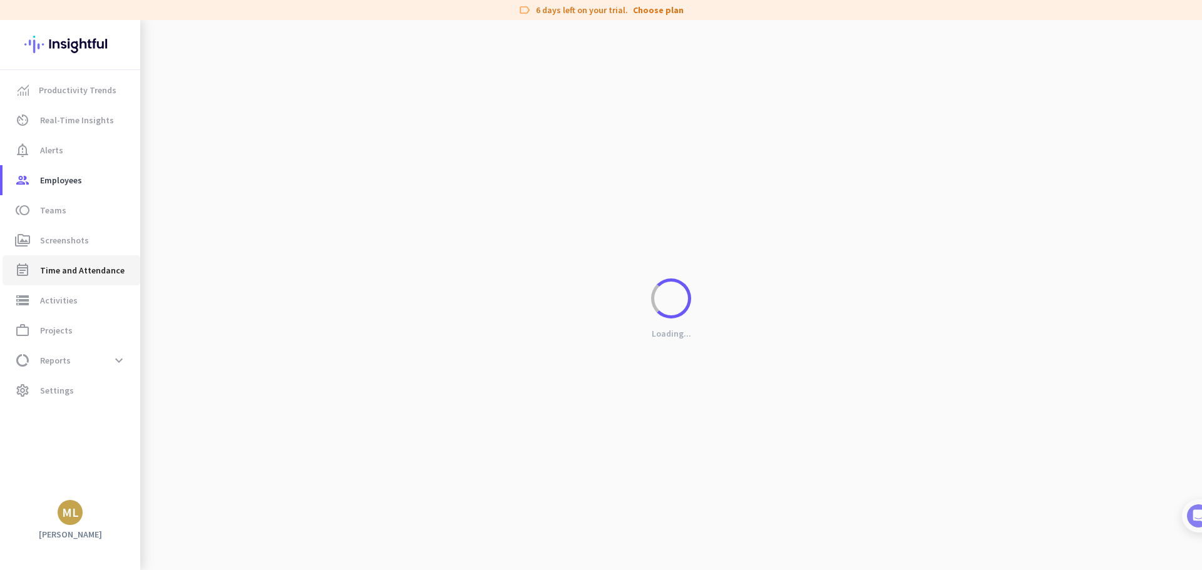
click at [73, 268] on span "Time and Attendance" at bounding box center [82, 270] width 84 height 15
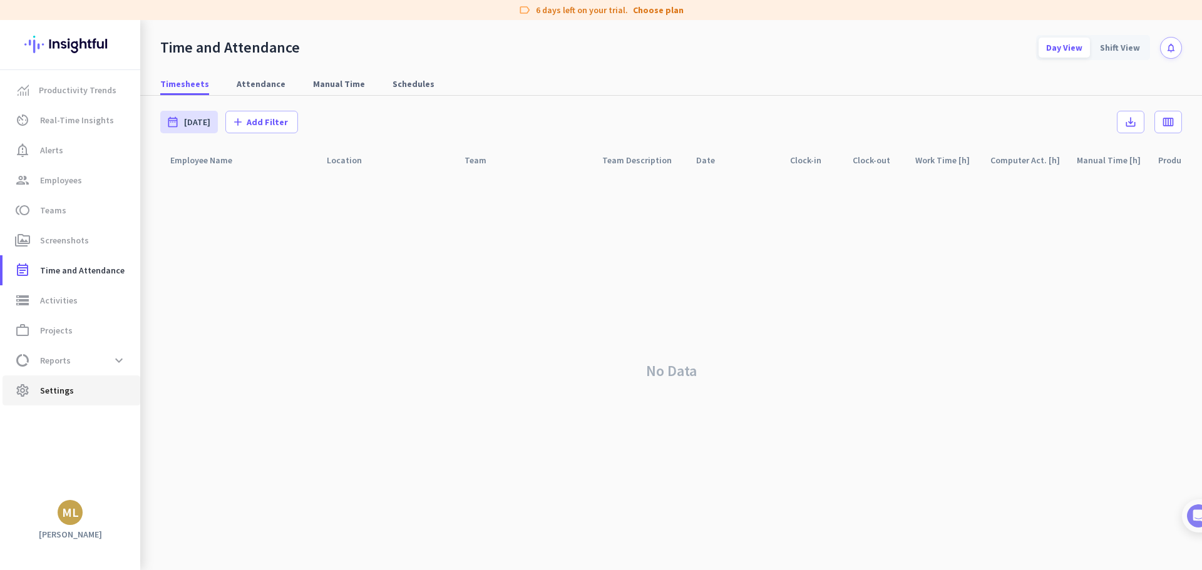
click at [49, 393] on span "Settings" at bounding box center [57, 390] width 34 height 15
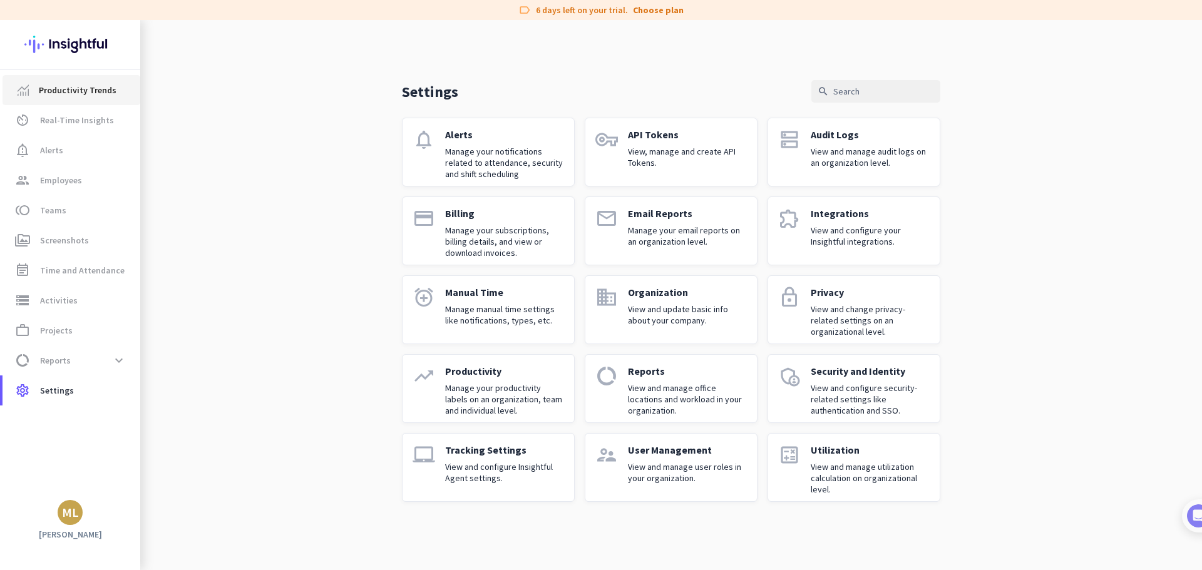
click at [57, 78] on link "Productivity Trends" at bounding box center [72, 90] width 138 height 30
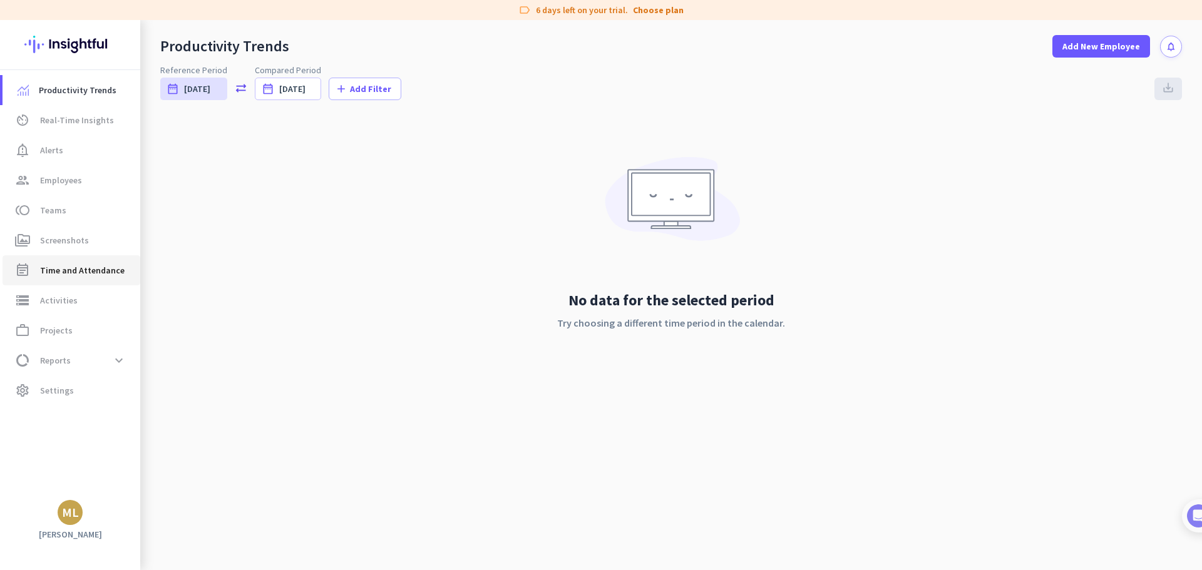
click at [34, 275] on span "event_note Time and Attendance" at bounding box center [72, 270] width 118 height 15
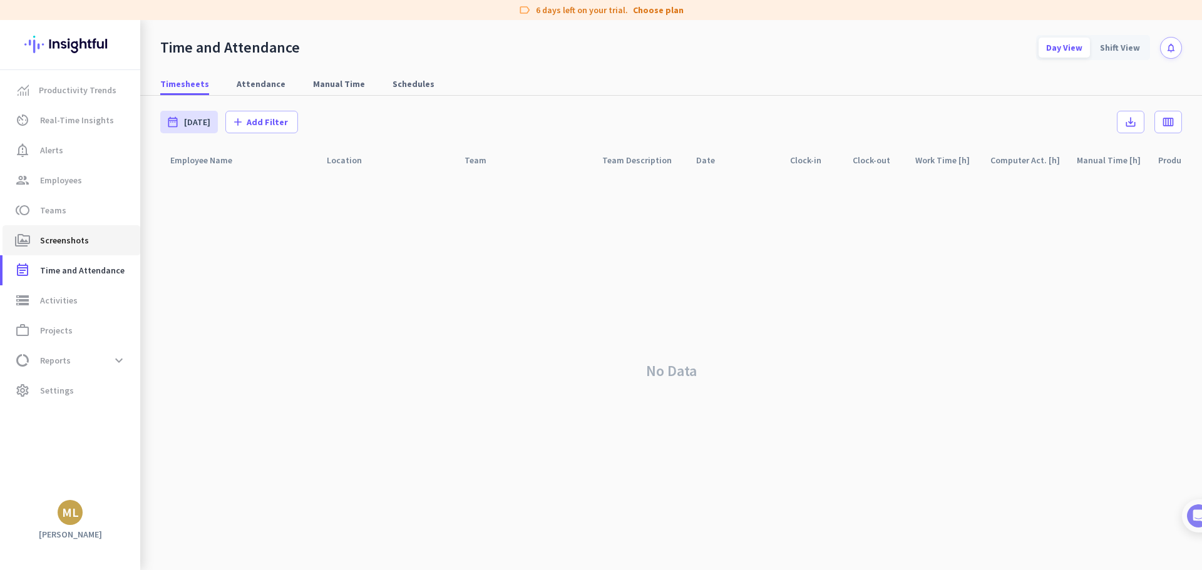
click at [63, 238] on span "Screenshots" at bounding box center [64, 240] width 49 height 15
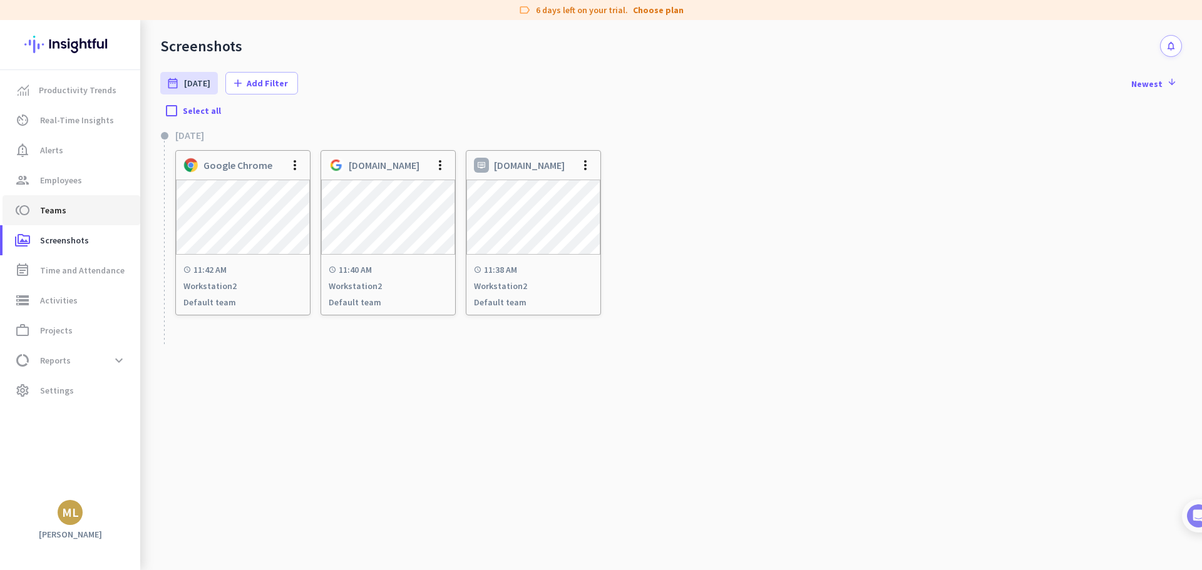
click at [66, 212] on span "toll Teams" at bounding box center [72, 210] width 118 height 15
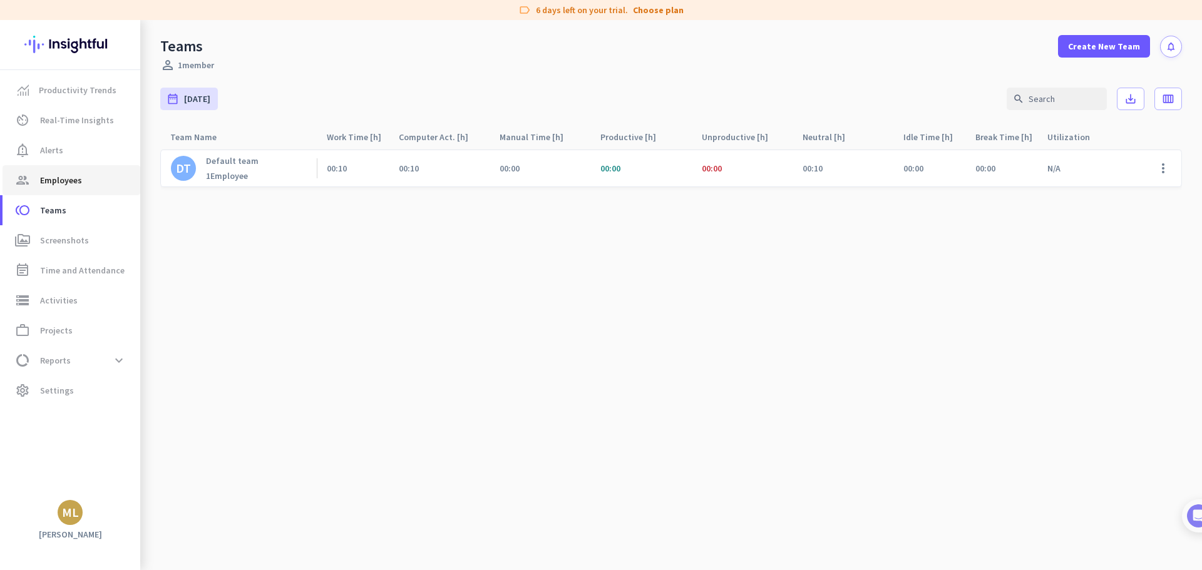
click at [71, 182] on span "Employees" at bounding box center [61, 180] width 42 height 15
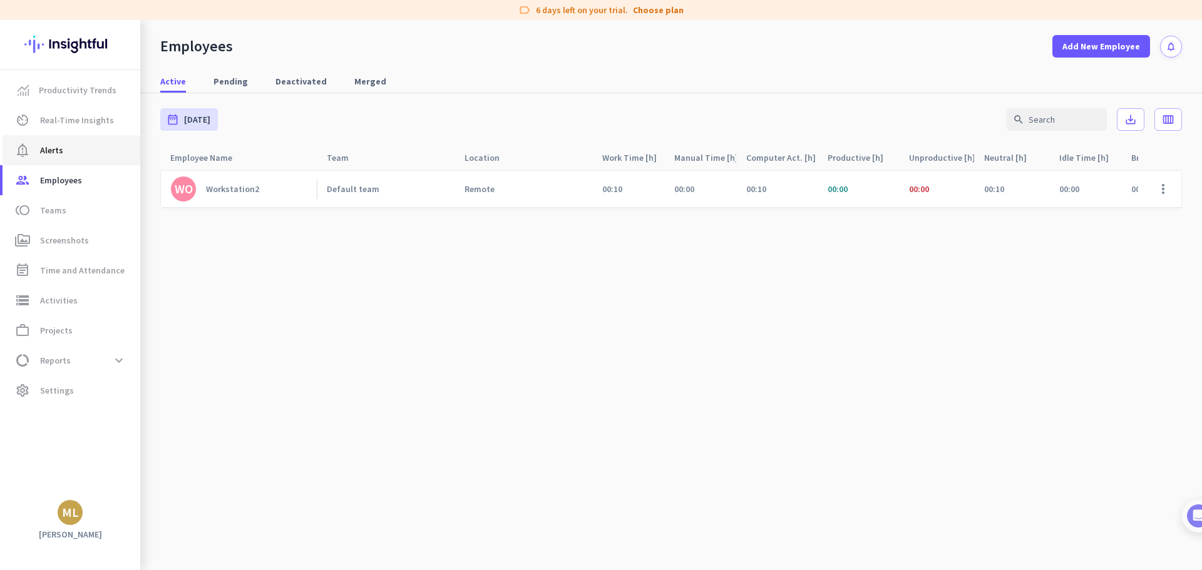
click at [67, 155] on span "notification_important Alerts" at bounding box center [72, 150] width 118 height 15
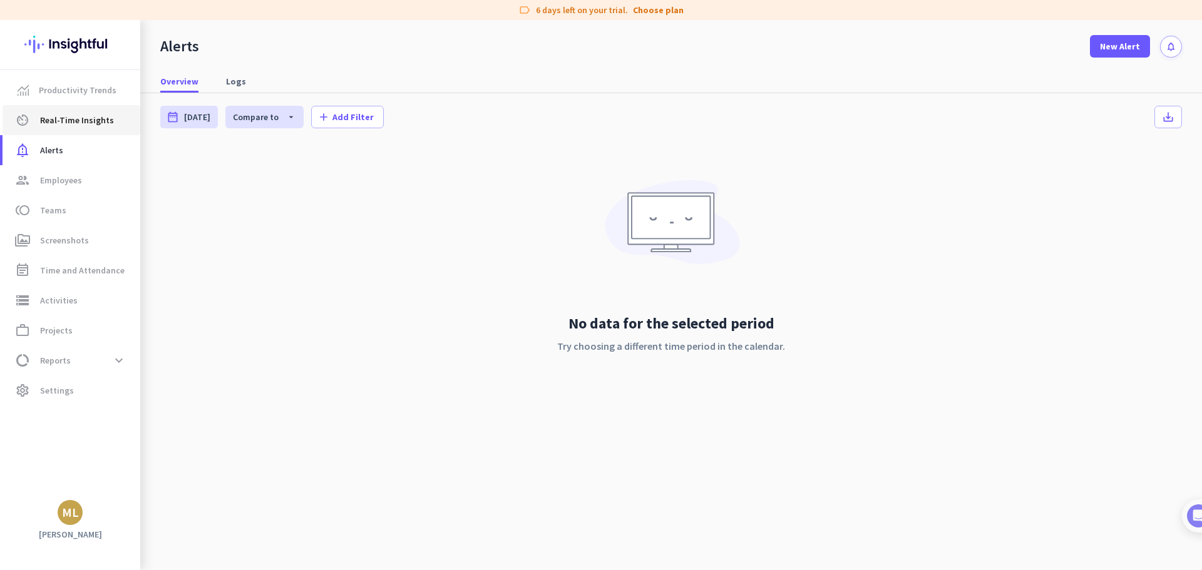
click at [76, 132] on link "av_timer Real-Time Insights" at bounding box center [72, 120] width 138 height 30
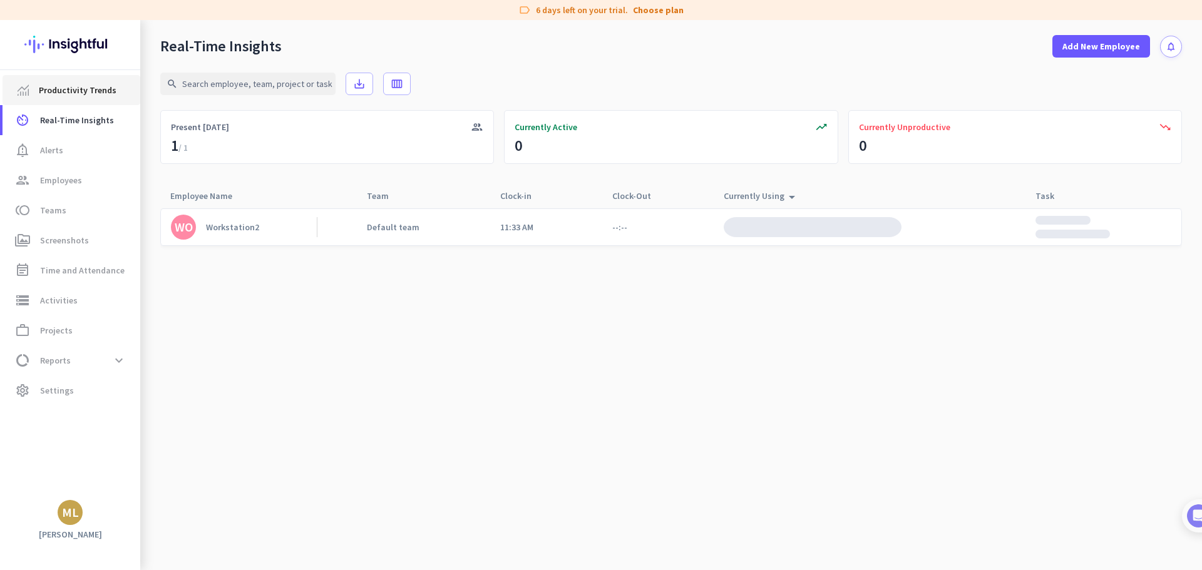
click at [73, 98] on link "Productivity Trends" at bounding box center [72, 90] width 138 height 30
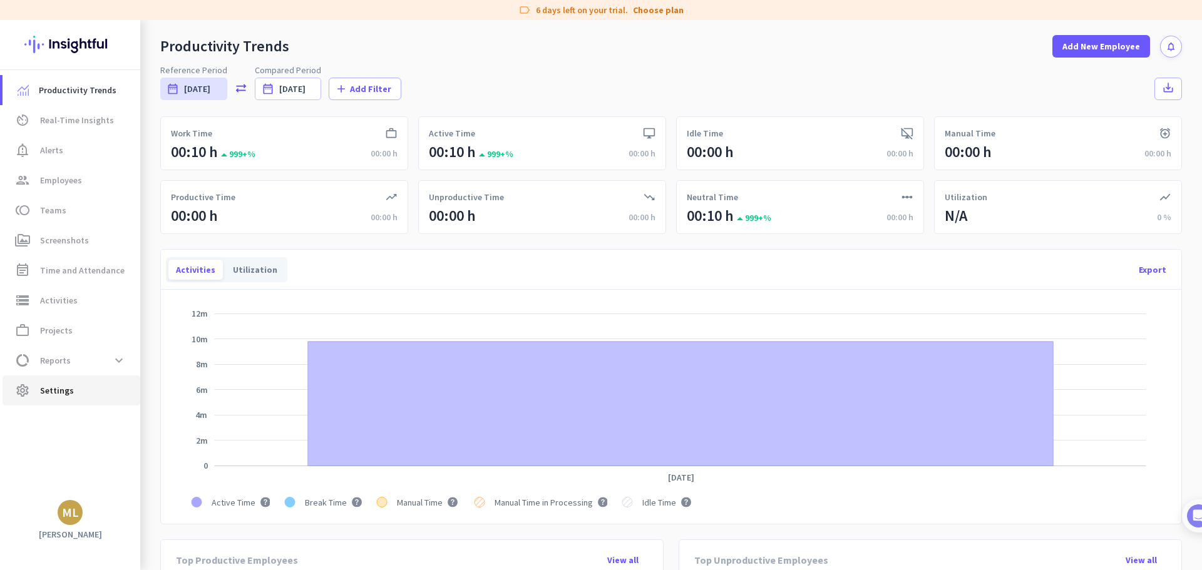
click at [68, 396] on span "Settings" at bounding box center [57, 390] width 34 height 15
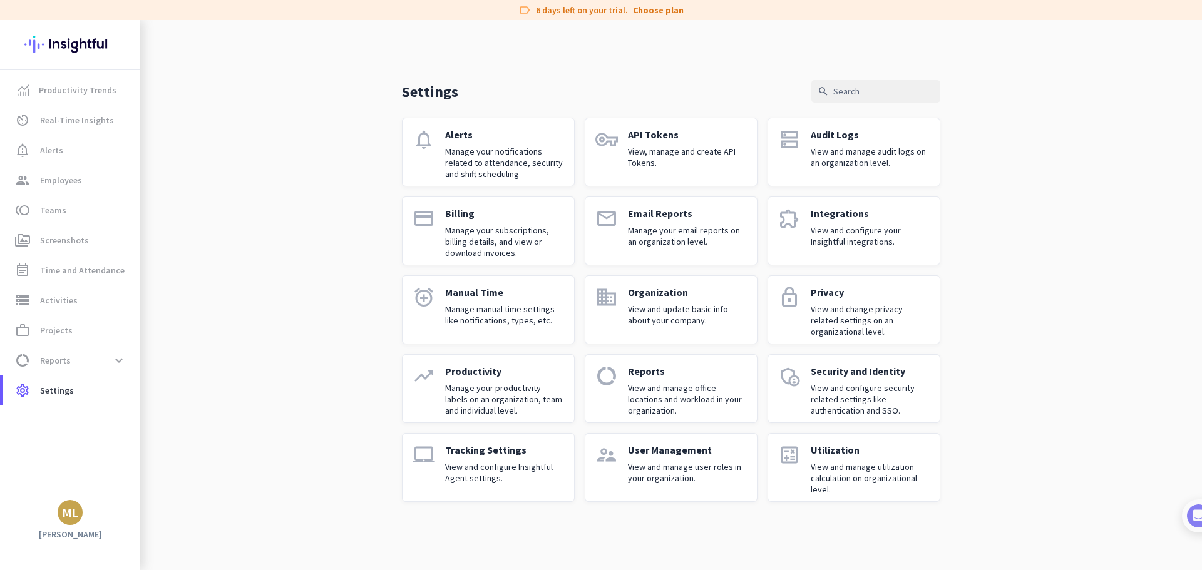
click at [489, 482] on p "View and configure Insightful Agent settings." at bounding box center [504, 472] width 119 height 23
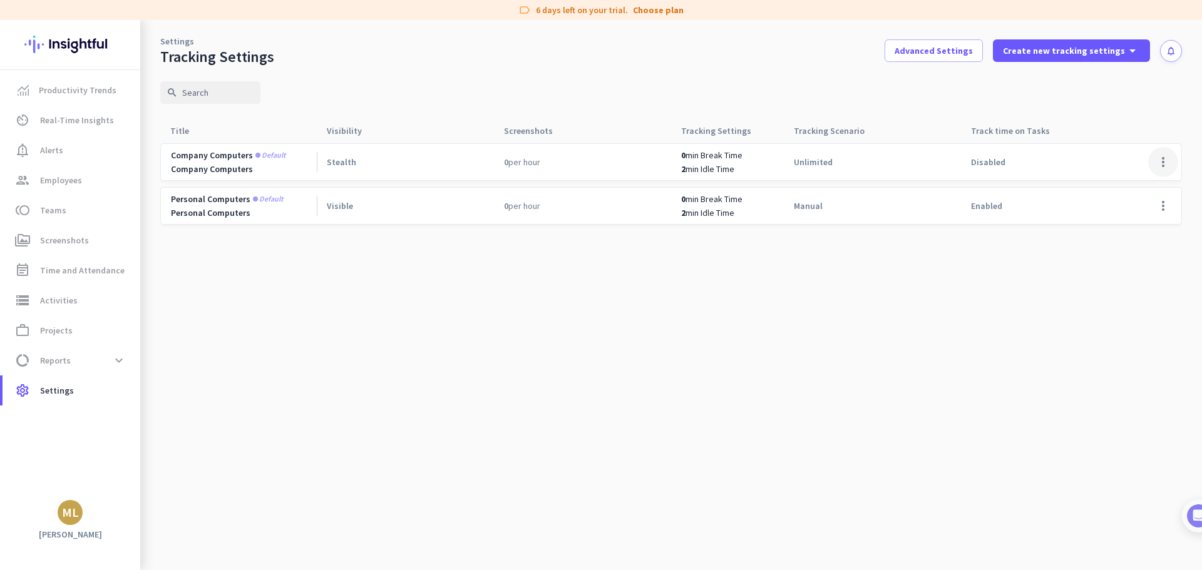
click at [1163, 166] on span at bounding box center [1163, 162] width 30 height 30
click at [1142, 185] on span "Edit" at bounding box center [1138, 188] width 60 height 13
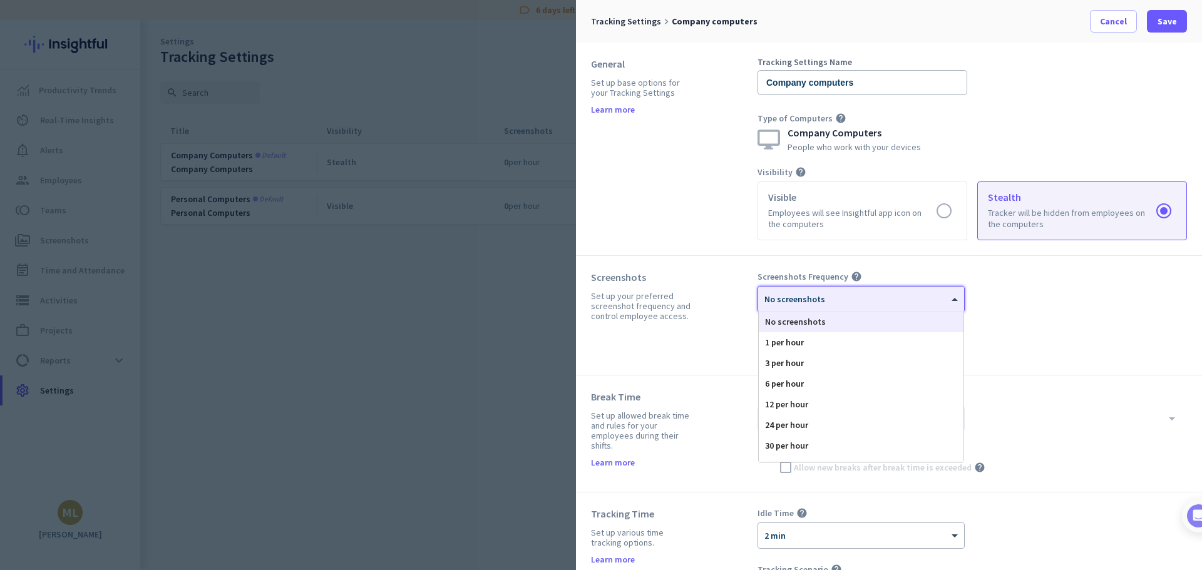
click at [809, 300] on div at bounding box center [861, 295] width 206 height 11
click at [809, 443] on div "30 per hour" at bounding box center [861, 446] width 205 height 21
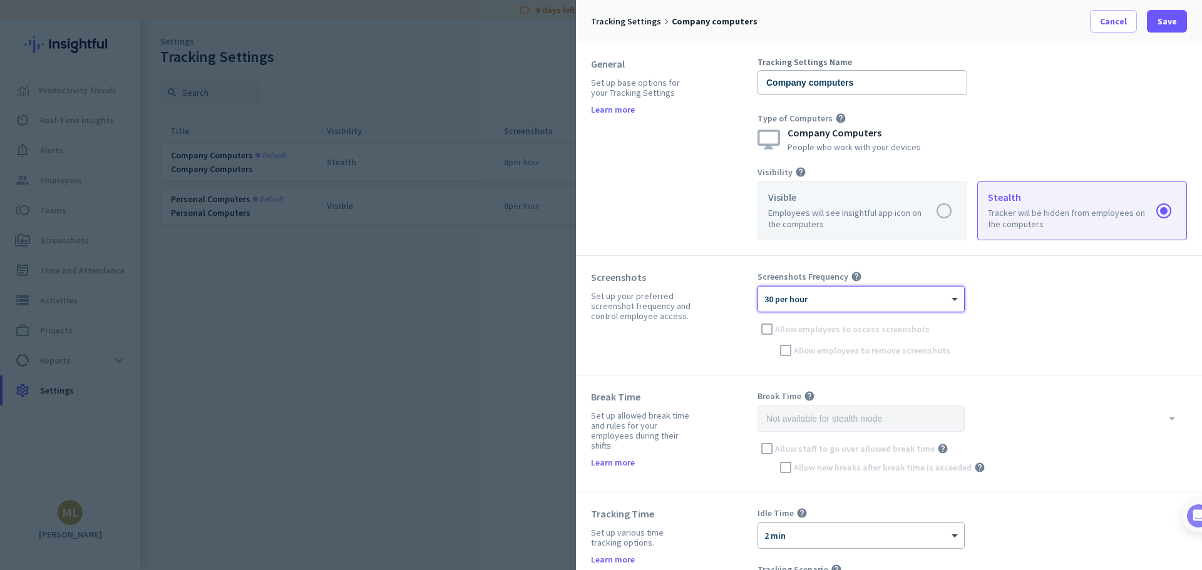
click at [928, 240] on div "Visible Employees will see Insightful app icon on the computers" at bounding box center [862, 211] width 210 height 59
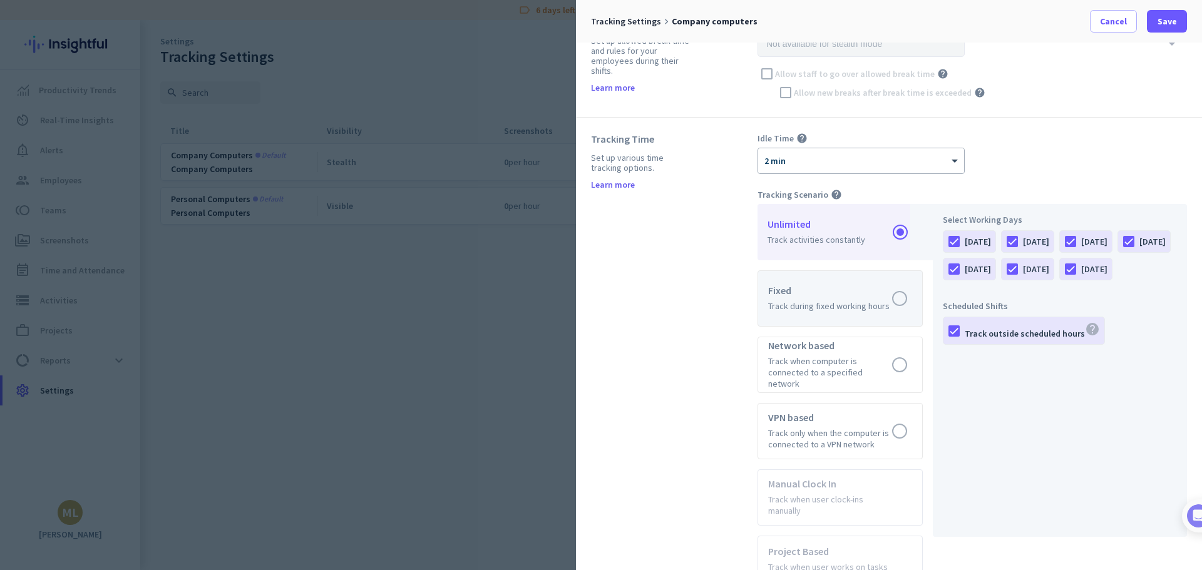
scroll to position [376, 0]
click at [799, 138] on icon "help" at bounding box center [801, 137] width 11 height 11
click at [816, 245] on label at bounding box center [839, 231] width 165 height 56
click at [0, 0] on input "radio" at bounding box center [0, 0] width 0 height 0
click at [1060, 279] on div at bounding box center [1070, 268] width 21 height 21
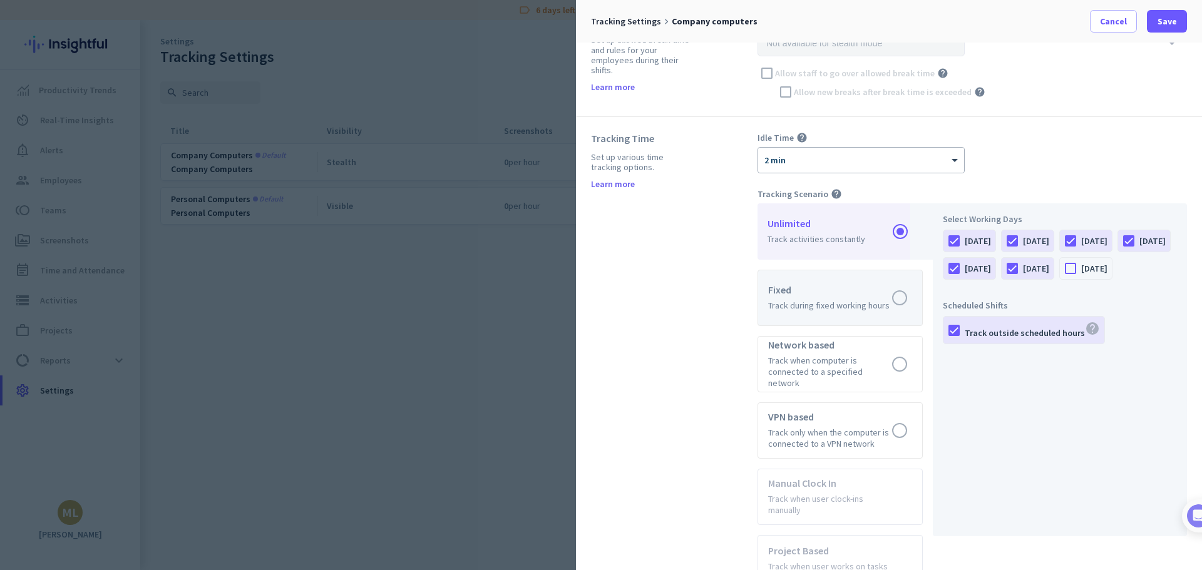
click at [907, 284] on label at bounding box center [840, 297] width 164 height 55
click at [0, 0] on input "radio" at bounding box center [0, 0] width 0 height 0
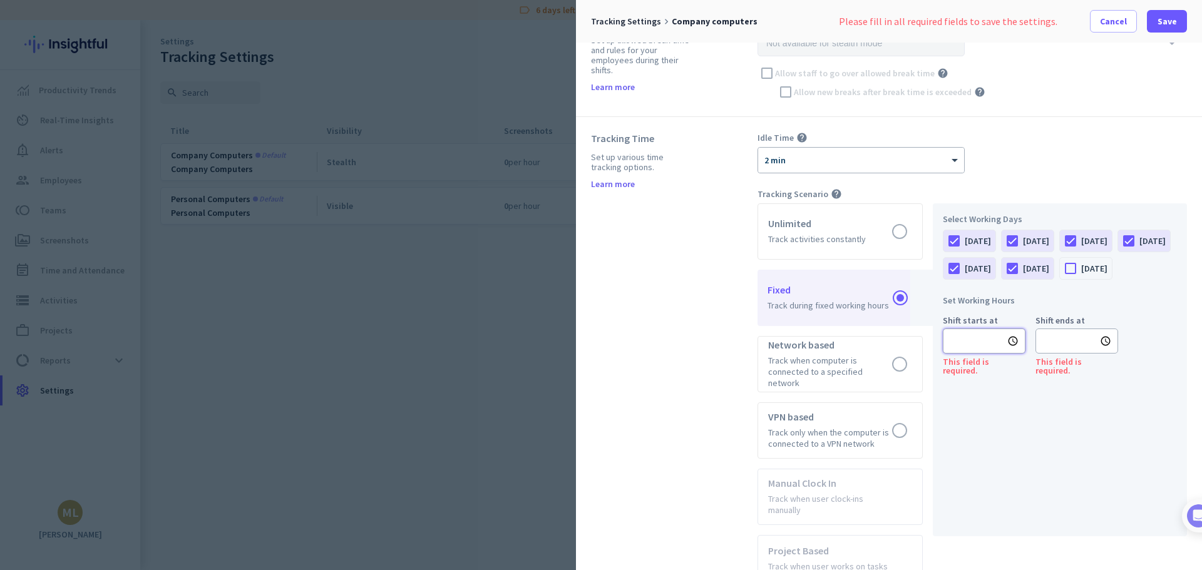
click at [981, 354] on input "text" at bounding box center [984, 341] width 83 height 25
click at [958, 431] on li "08" at bounding box center [962, 431] width 38 height 20
type input "08:00 AM"
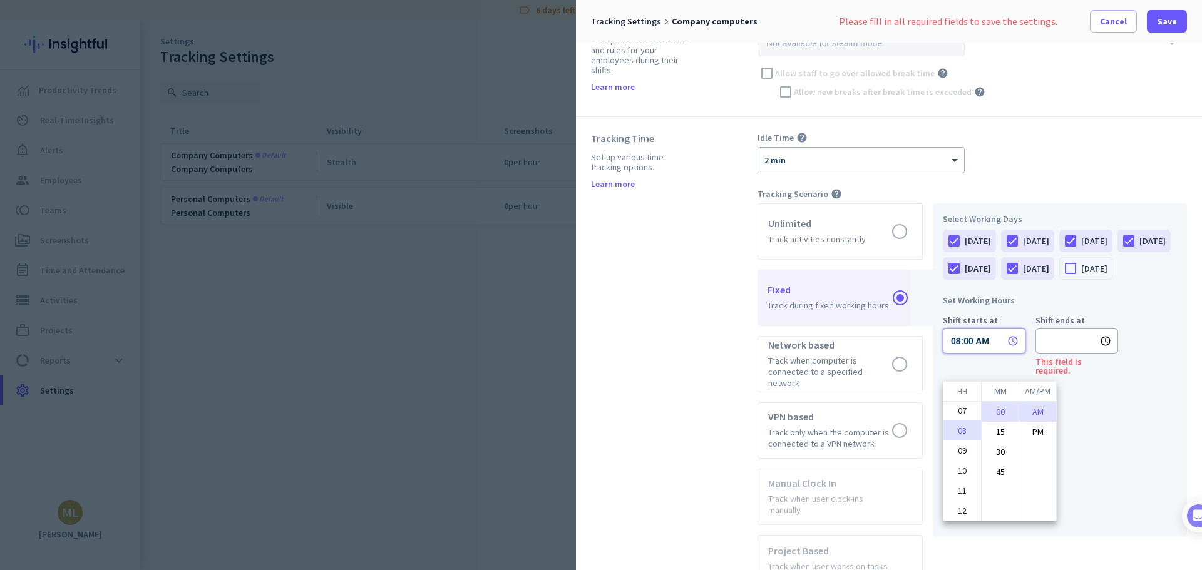
click at [1077, 416] on div at bounding box center [601, 285] width 1202 height 570
click at [1059, 354] on input "text" at bounding box center [1076, 341] width 83 height 25
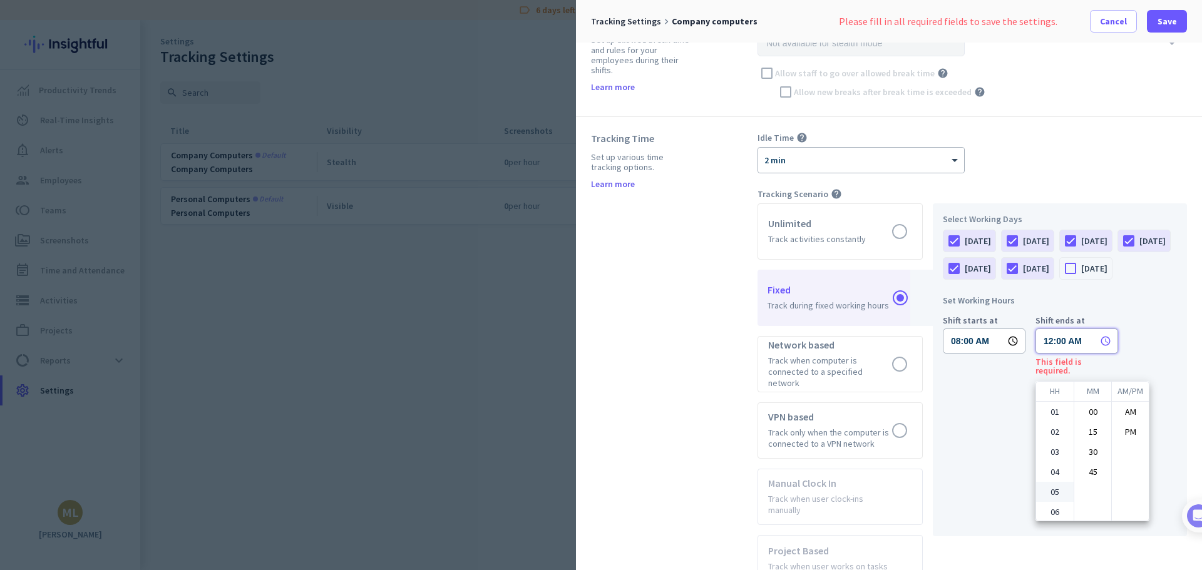
click at [1039, 493] on ul "01 02 03 04 05 06 07 08 09 10 11 12" at bounding box center [1055, 461] width 38 height 119
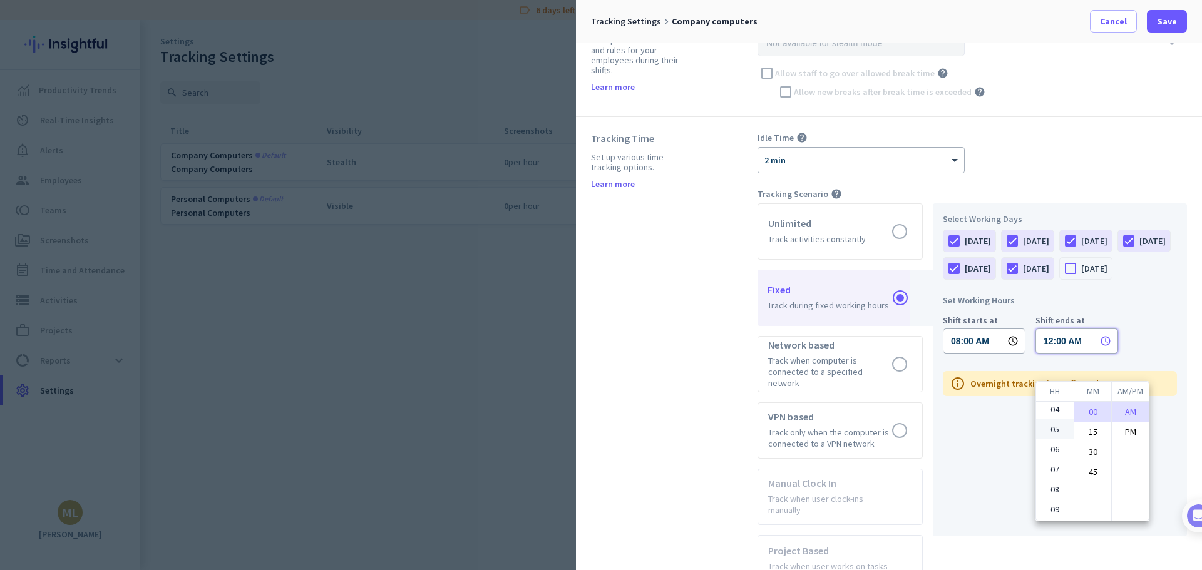
click at [1046, 429] on li "05" at bounding box center [1055, 429] width 38 height 20
click at [1143, 432] on li "PM" at bounding box center [1130, 432] width 37 height 20
type input "05:00 PM"
click at [983, 432] on div at bounding box center [601, 285] width 1202 height 570
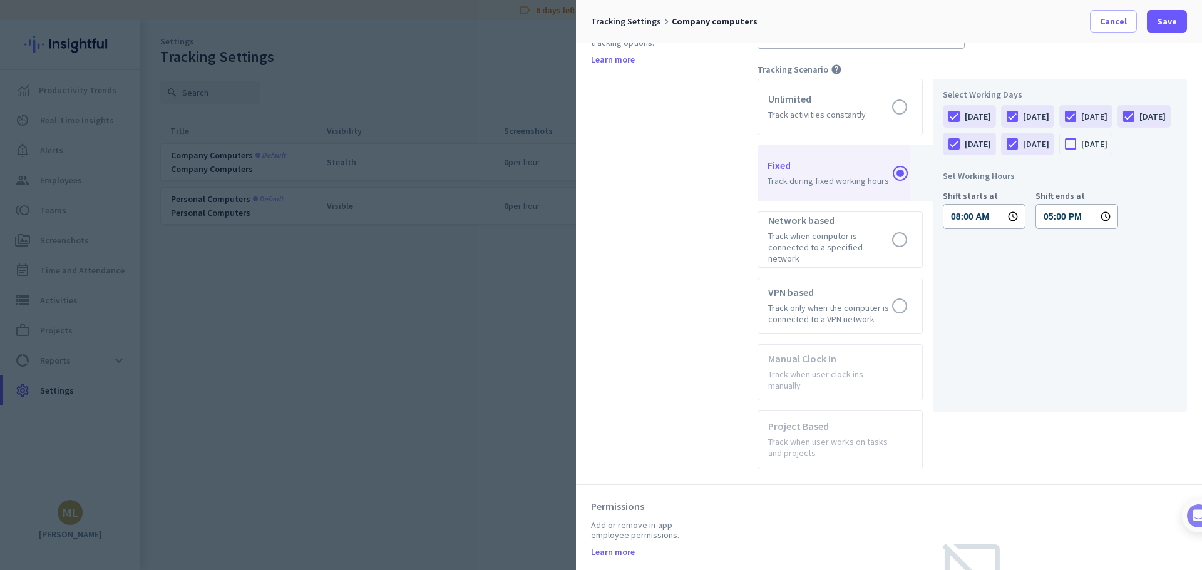
scroll to position [501, 0]
click at [1162, 14] on span at bounding box center [1167, 21] width 40 height 30
